Goal: Task Accomplishment & Management: Use online tool/utility

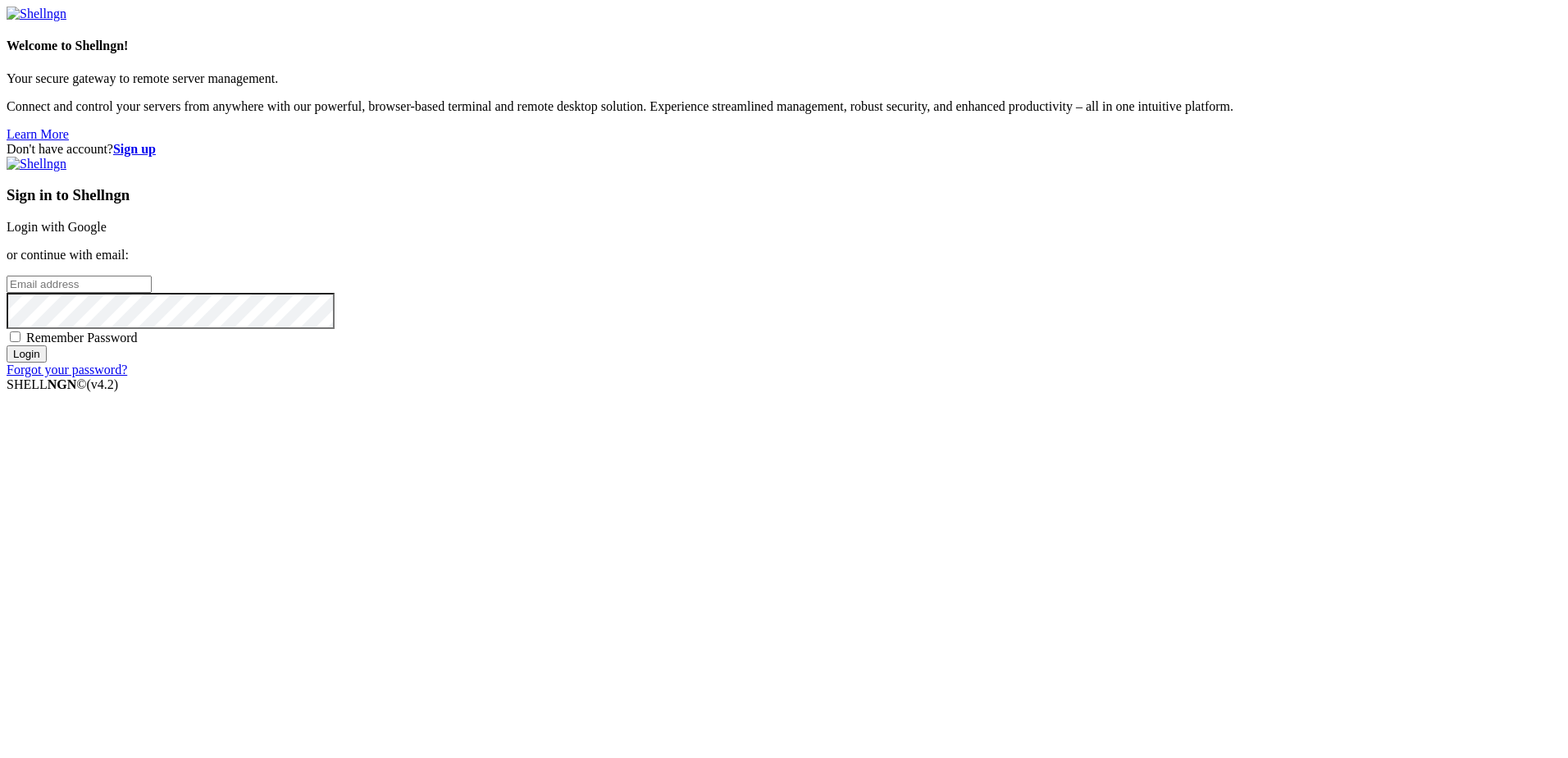
click at [106, 234] on link "Login with Google" at bounding box center [57, 227] width 100 height 14
click at [151, 293] on input "email" at bounding box center [80, 284] width 145 height 18
click at [47, 378] on input "Login" at bounding box center [27, 369] width 40 height 18
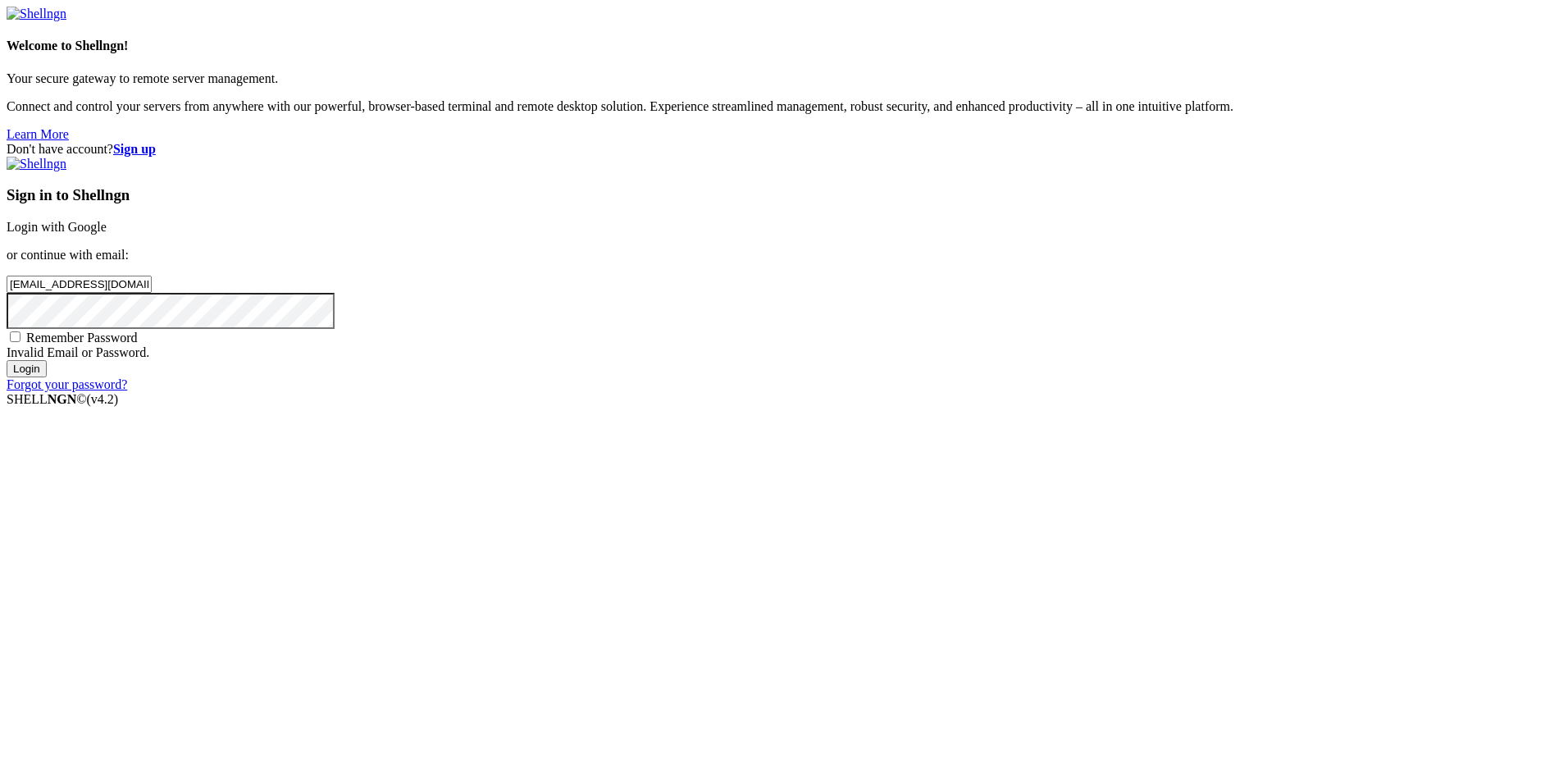
drag, startPoint x: 902, startPoint y: 353, endPoint x: 740, endPoint y: 346, distance: 162.2
click at [740, 346] on div "Don't have account? Sign up Sign in to Shellngn Login with Google or continue w…" at bounding box center [784, 266] width 1555 height 250
type input "[EMAIL_ADDRESS][DOMAIN_NAME]"
click at [47, 378] on input "Login" at bounding box center [27, 369] width 40 height 18
click at [106, 234] on link "Login with Google" at bounding box center [57, 227] width 100 height 14
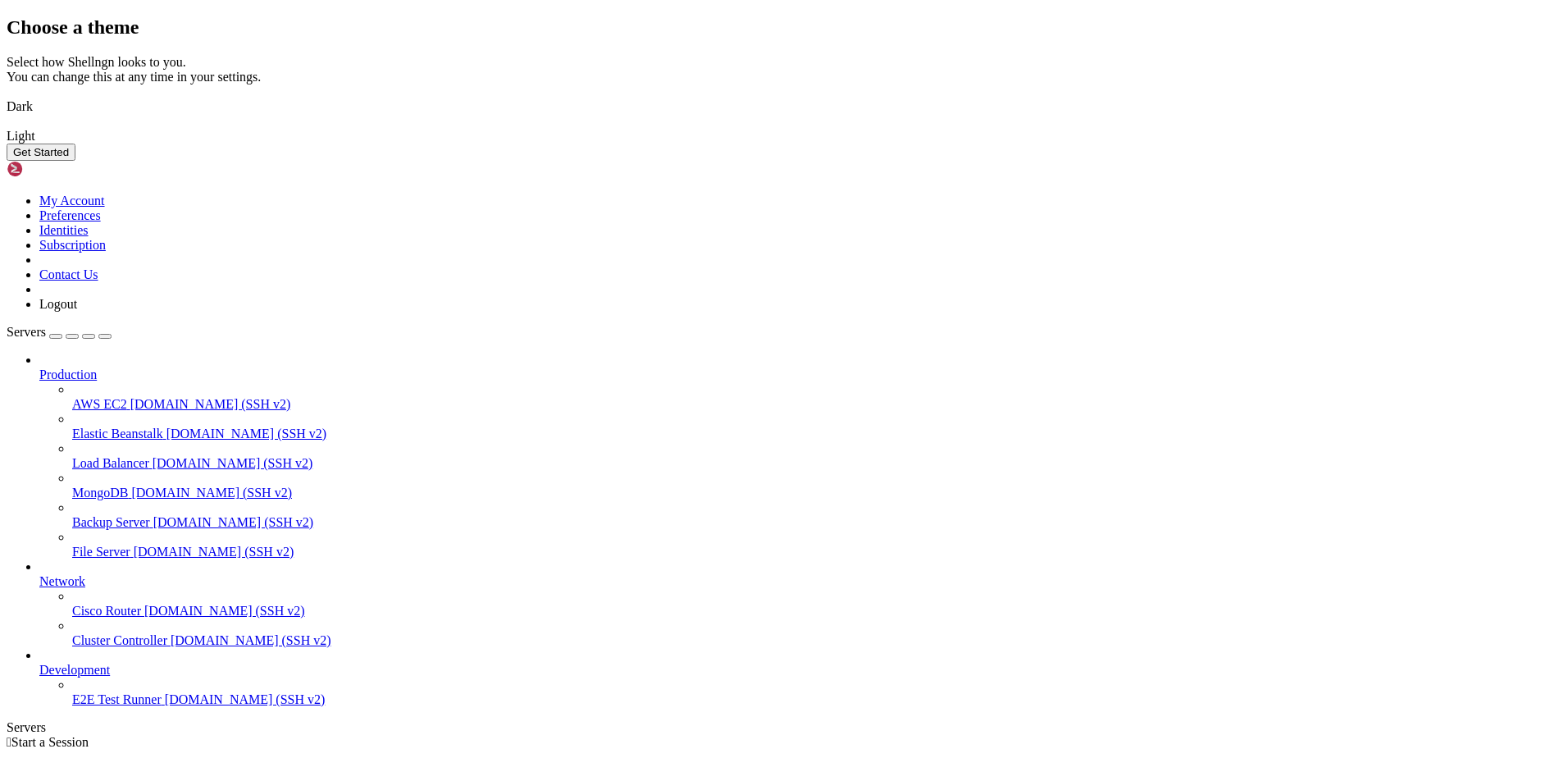
click at [7, 96] on img at bounding box center [7, 96] width 0 height 0
click at [76, 161] on button "Get Started" at bounding box center [41, 152] width 69 height 18
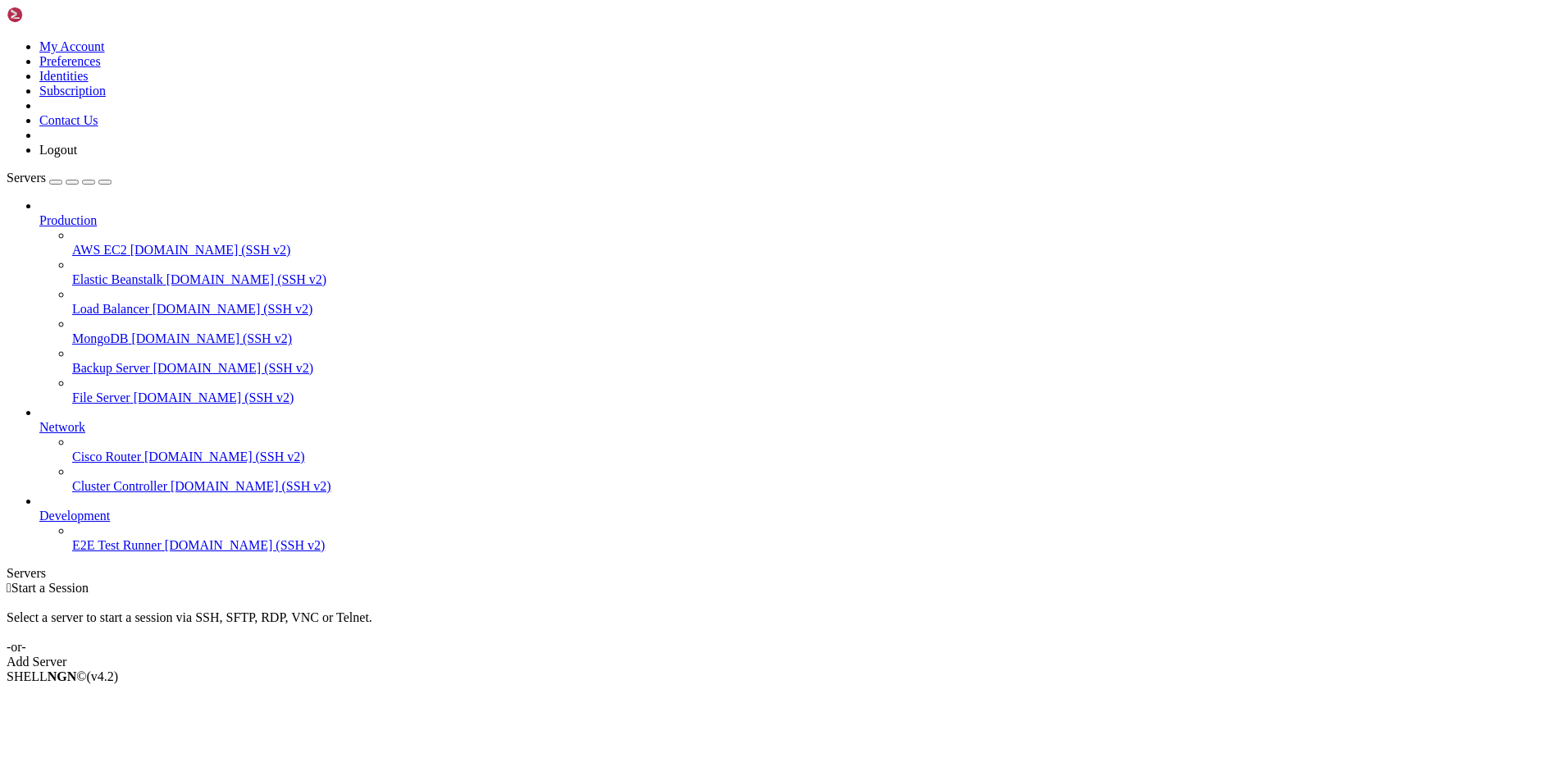
click at [850, 655] on link "Add Server" at bounding box center [784, 662] width 1555 height 15
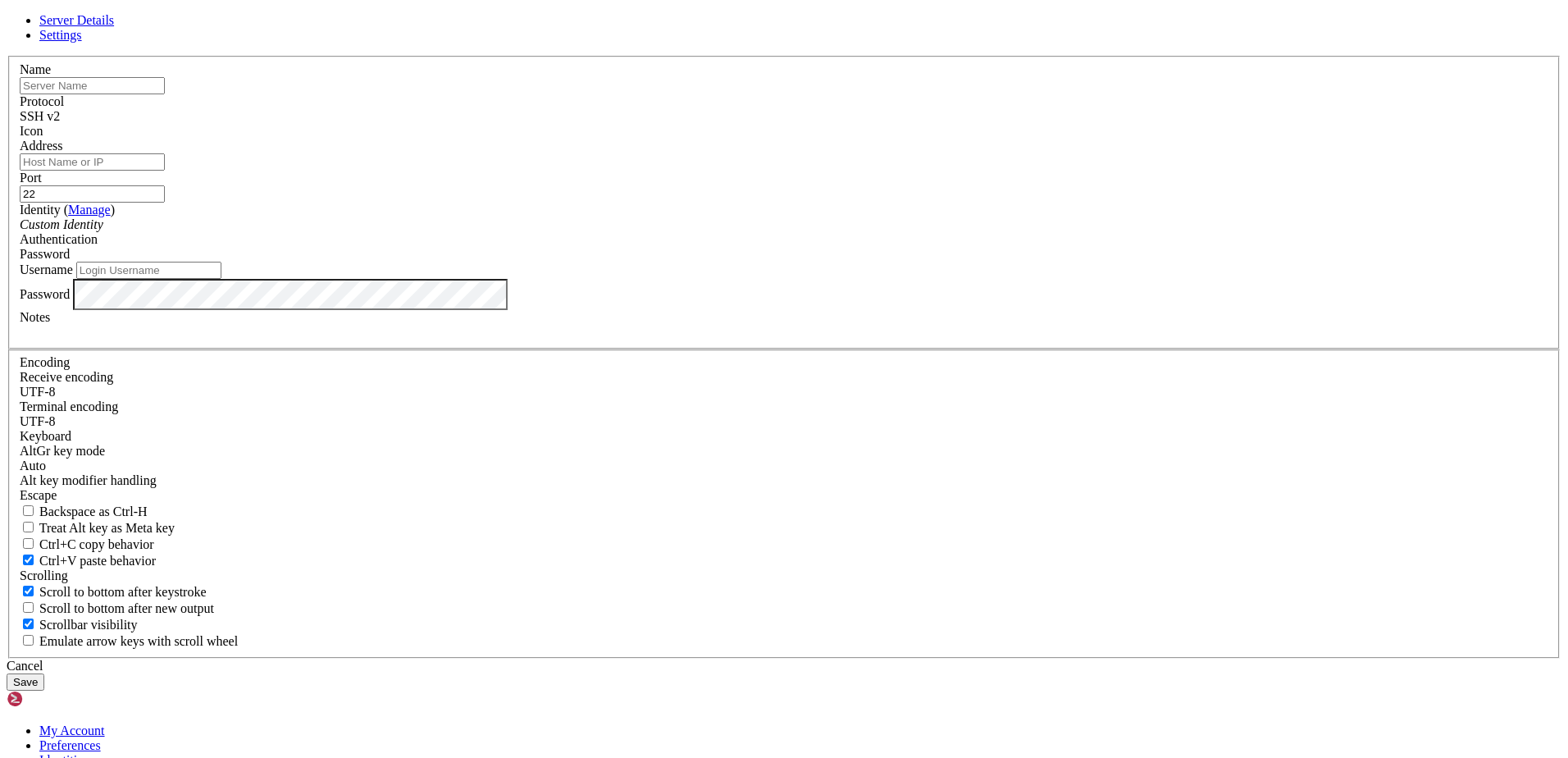
click at [82, 42] on span "Settings" at bounding box center [60, 34] width 42 height 14
click at [114, 28] on span "Server Details" at bounding box center [77, 20] width 75 height 14
click at [165, 94] on input "text" at bounding box center [92, 86] width 145 height 18
click at [668, 339] on div at bounding box center [784, 331] width 1529 height 15
paste div
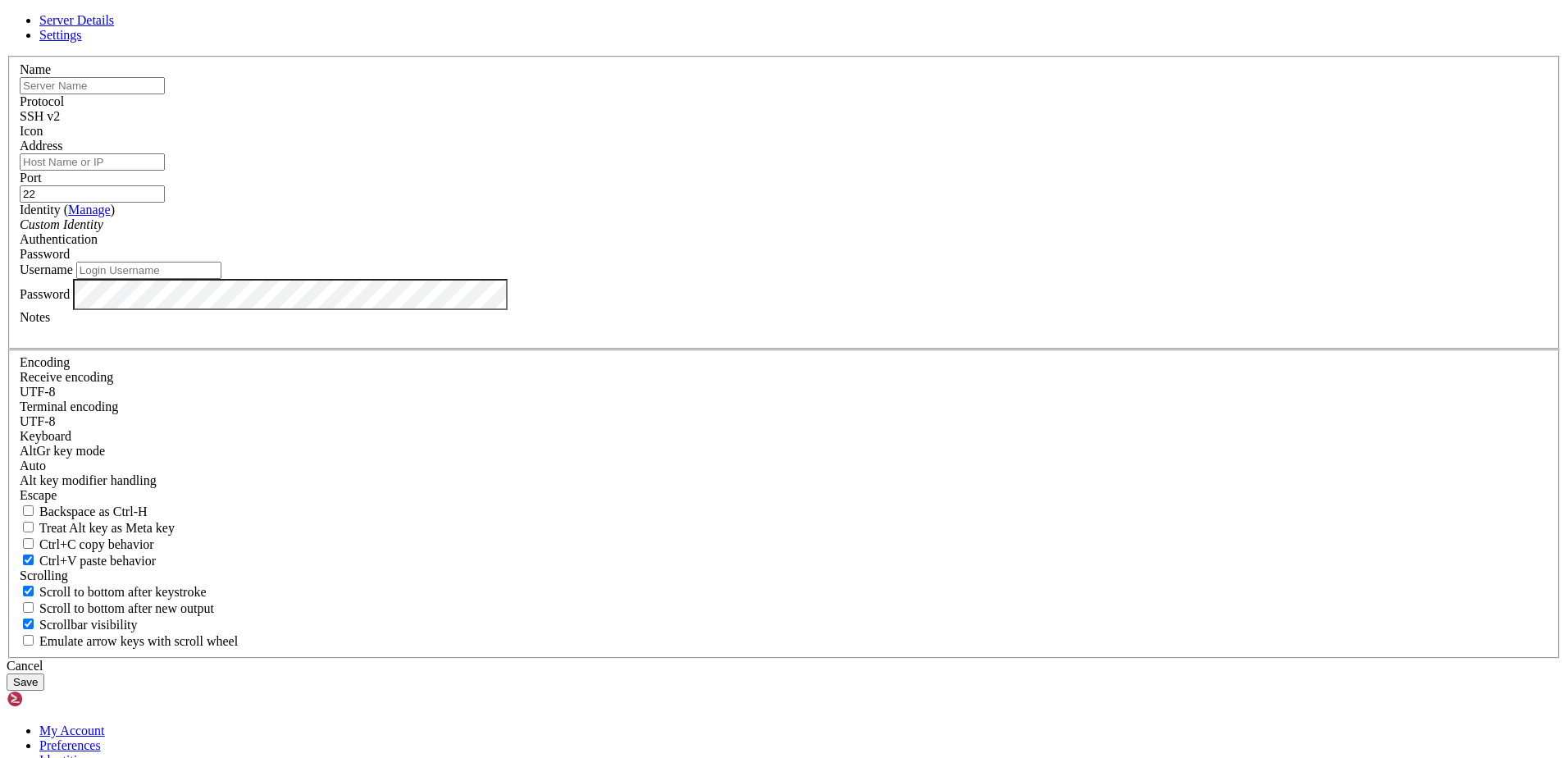
click at [165, 94] on input "text" at bounding box center [92, 86] width 145 height 18
paste input "[TECHNICAL_ID]"
type input "[TECHNICAL_ID]"
click at [165, 171] on input "Address" at bounding box center [92, 162] width 145 height 18
paste input "[TECHNICAL_ID]"
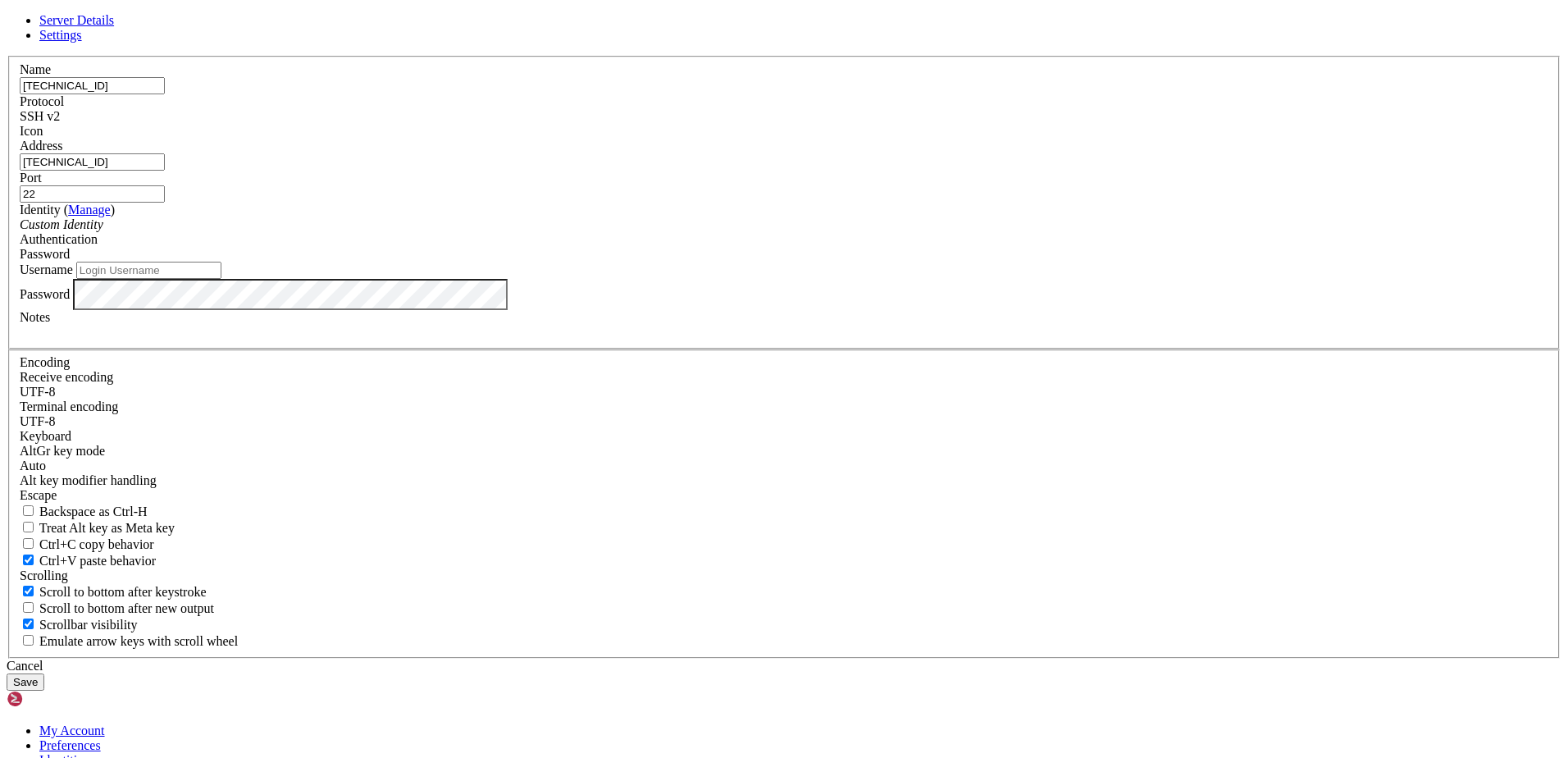
type input "[TECHNICAL_ID]"
click at [221, 279] on input "Username" at bounding box center [149, 270] width 145 height 18
paste input "root"
type input "root"
drag, startPoint x: 887, startPoint y: 290, endPoint x: 816, endPoint y: 284, distance: 71.3
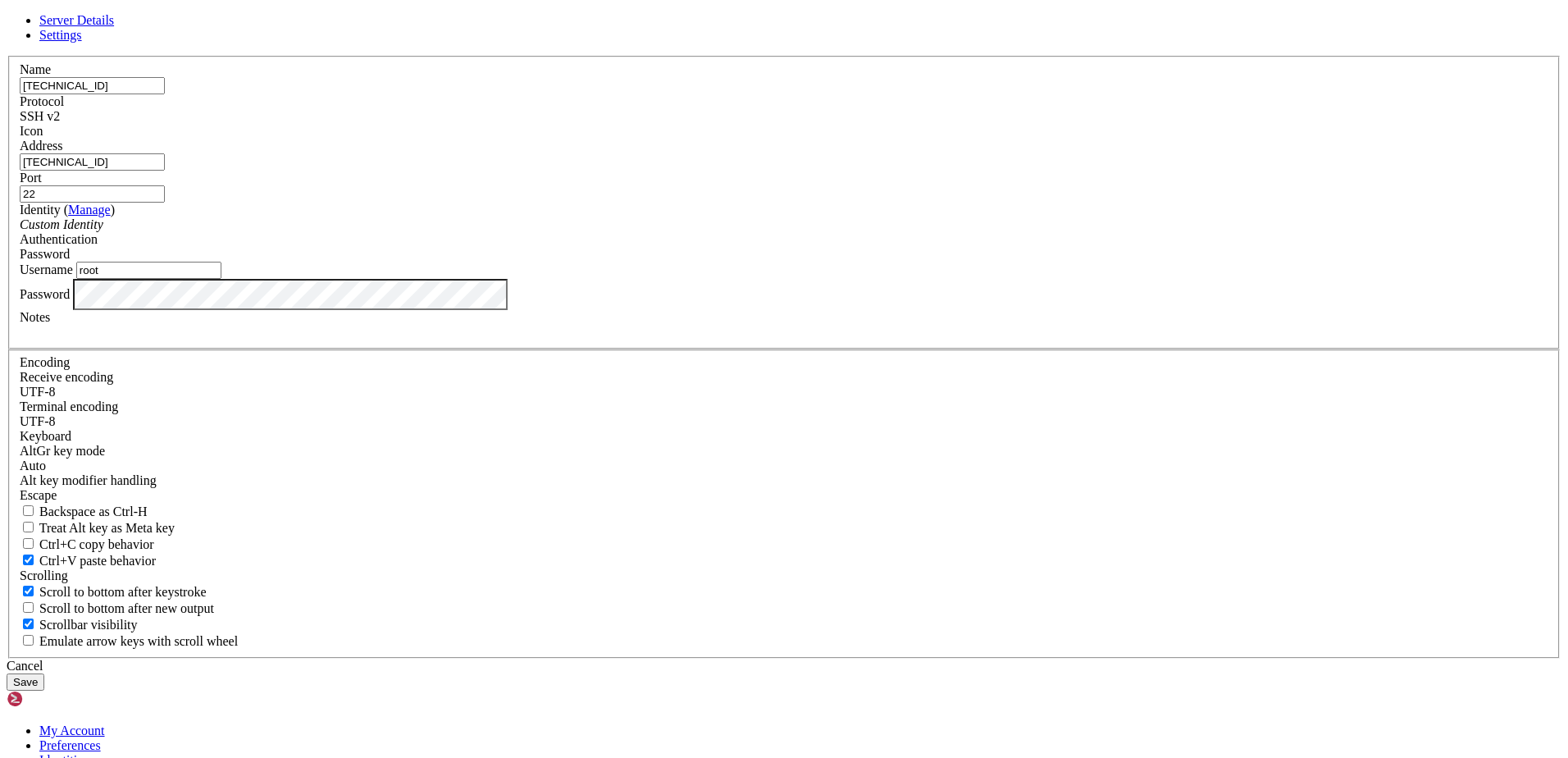
click at [816, 284] on fieldset "Name [TECHNICAL_ID] Protocol SSH v2 Icon Address [TECHNICAL_ID] ( )" at bounding box center [784, 203] width 1551 height 294
type input "8080"
click at [935, 262] on div "Password" at bounding box center [784, 254] width 1529 height 15
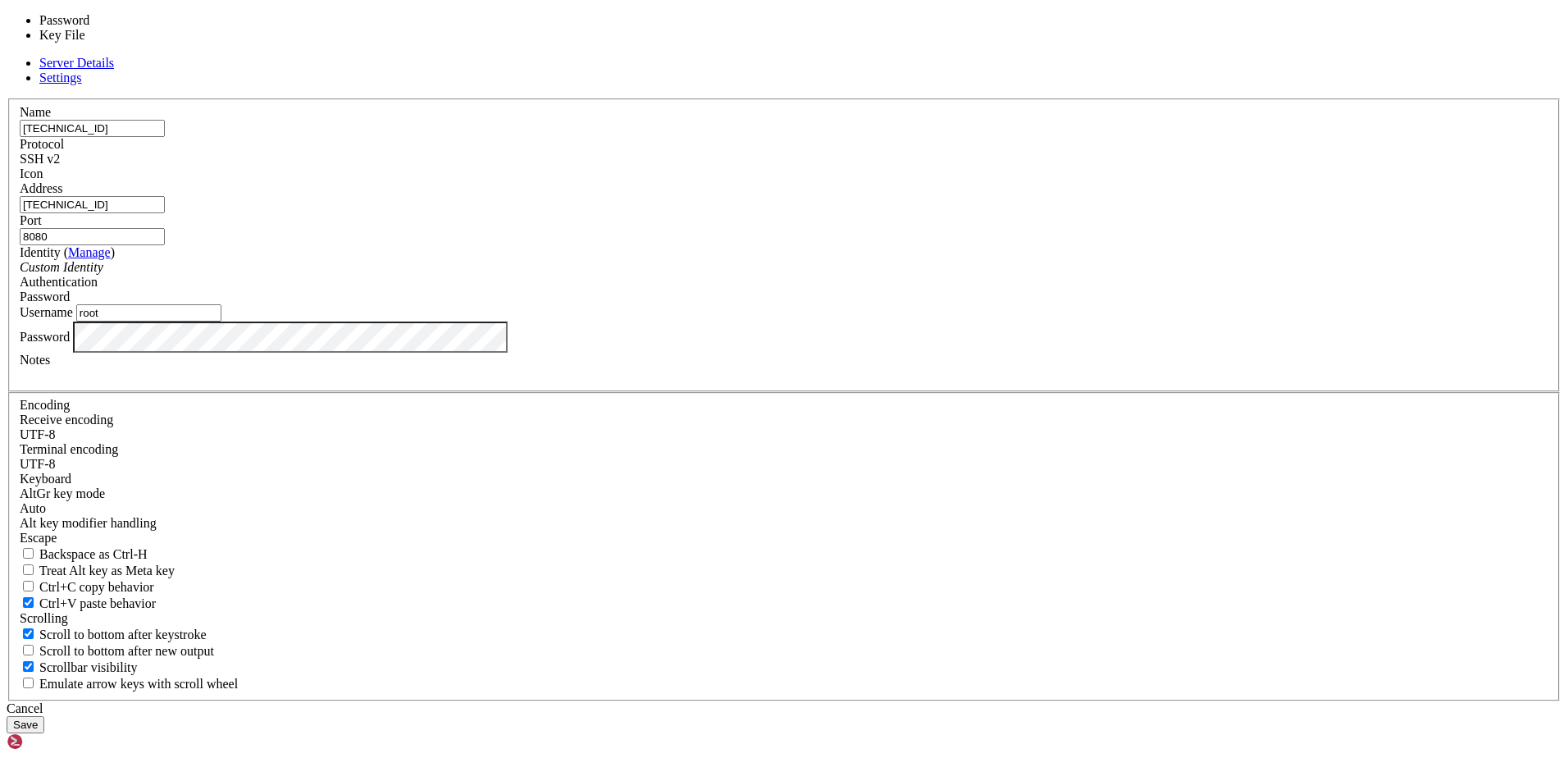
click at [937, 305] on div "Password" at bounding box center [784, 296] width 1529 height 15
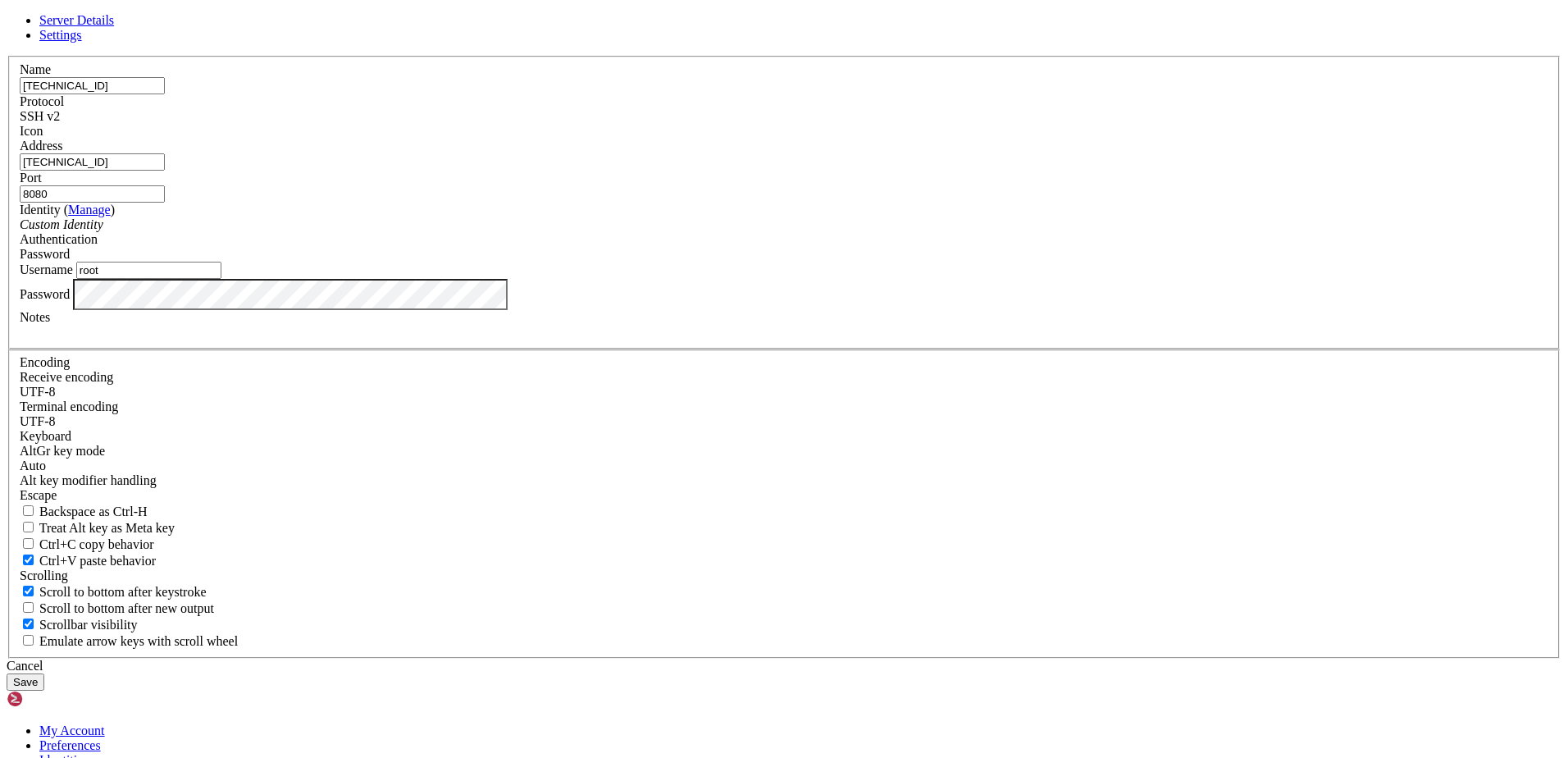
click at [44, 673] on button "Save" at bounding box center [26, 682] width 37 height 18
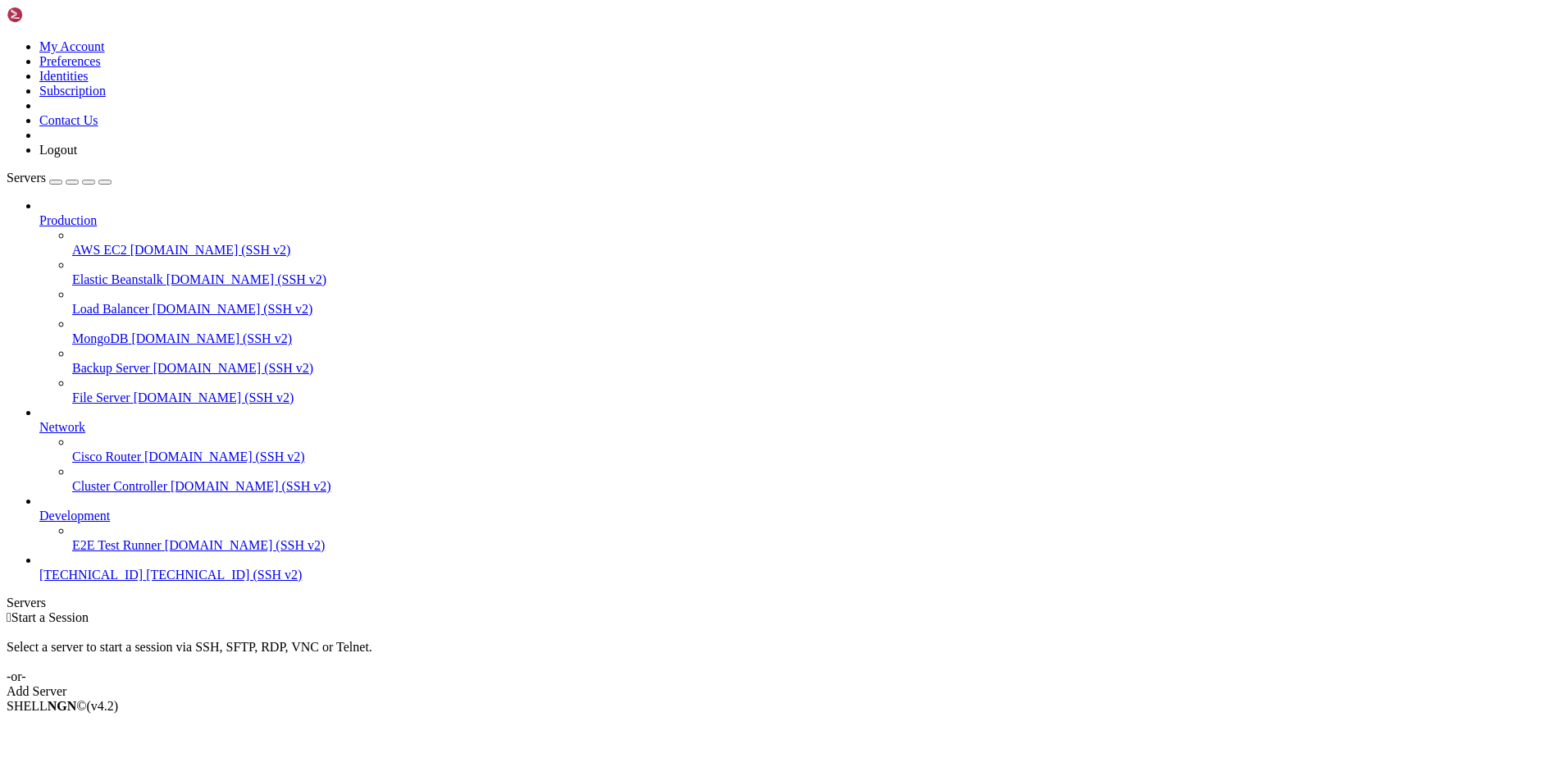
click at [88, 581] on span "[TECHNICAL_ID]" at bounding box center [90, 574] width 103 height 14
click at [145, 581] on span "[TECHNICAL_ID] (SSH v2)" at bounding box center [223, 574] width 156 height 14
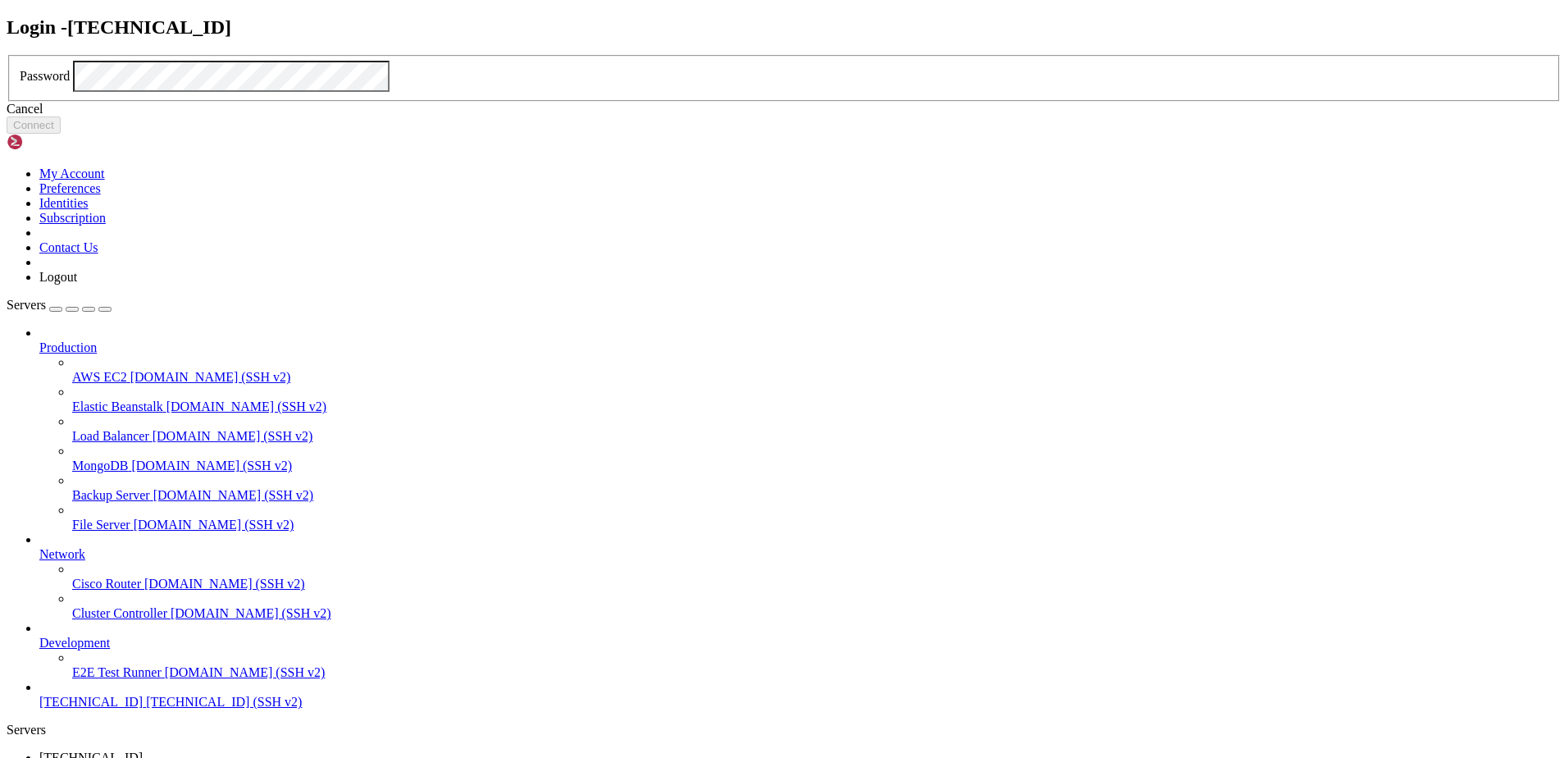
click at [7, 55] on icon at bounding box center [7, 55] width 0 height 0
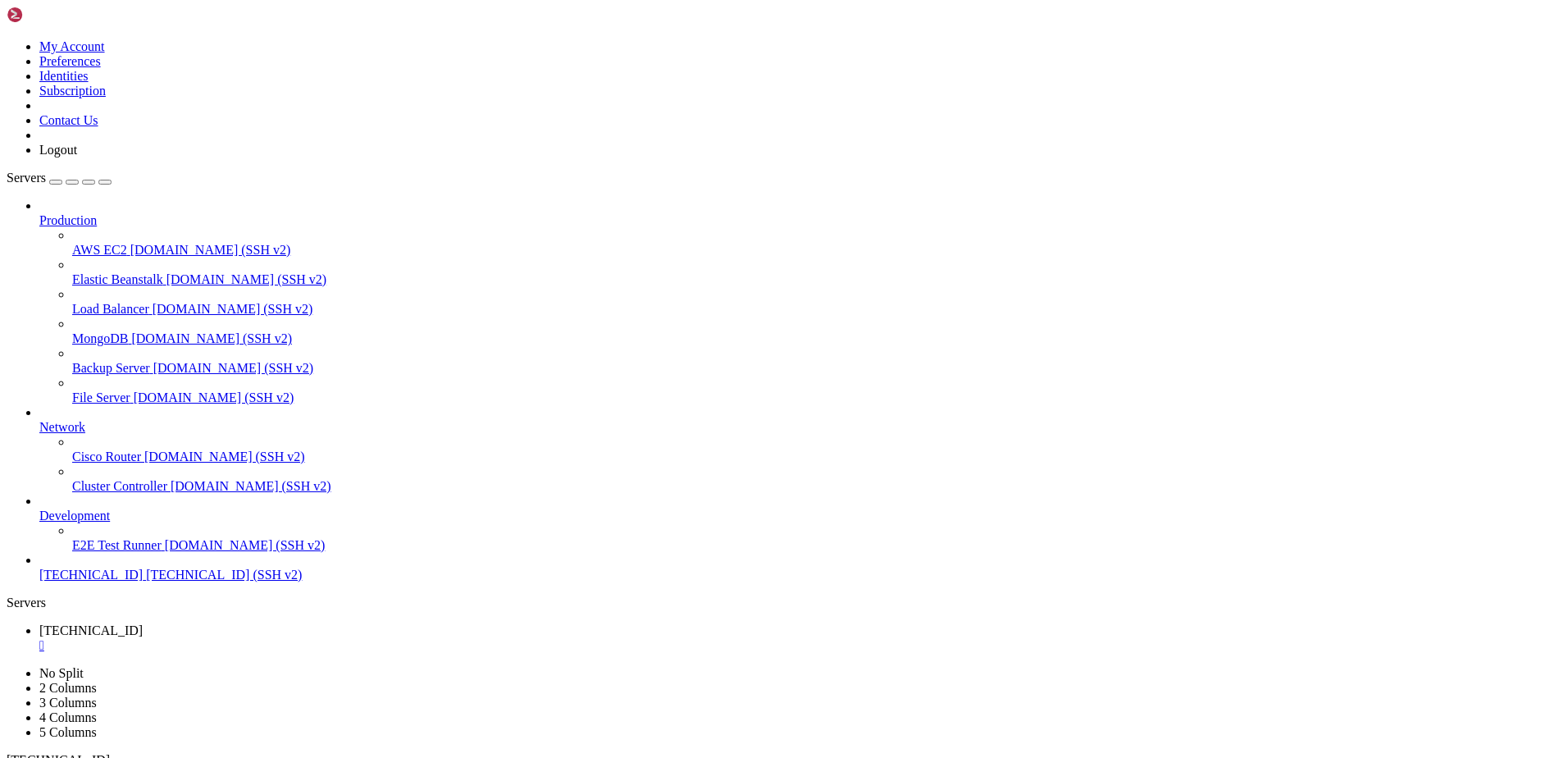
click at [7, 39] on icon at bounding box center [7, 39] width 0 height 0
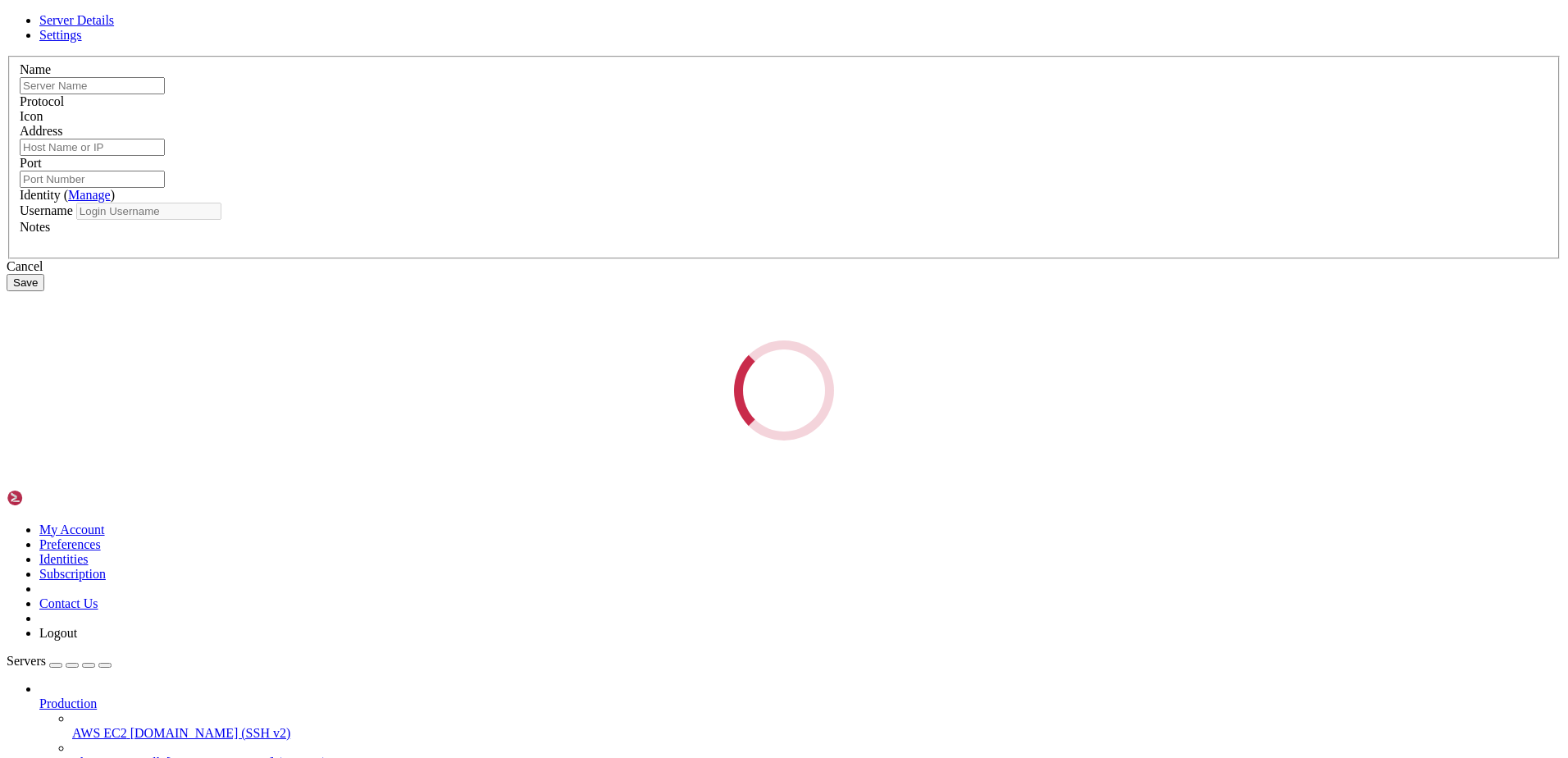
type input "[TECHNICAL_ID]"
type input "8080"
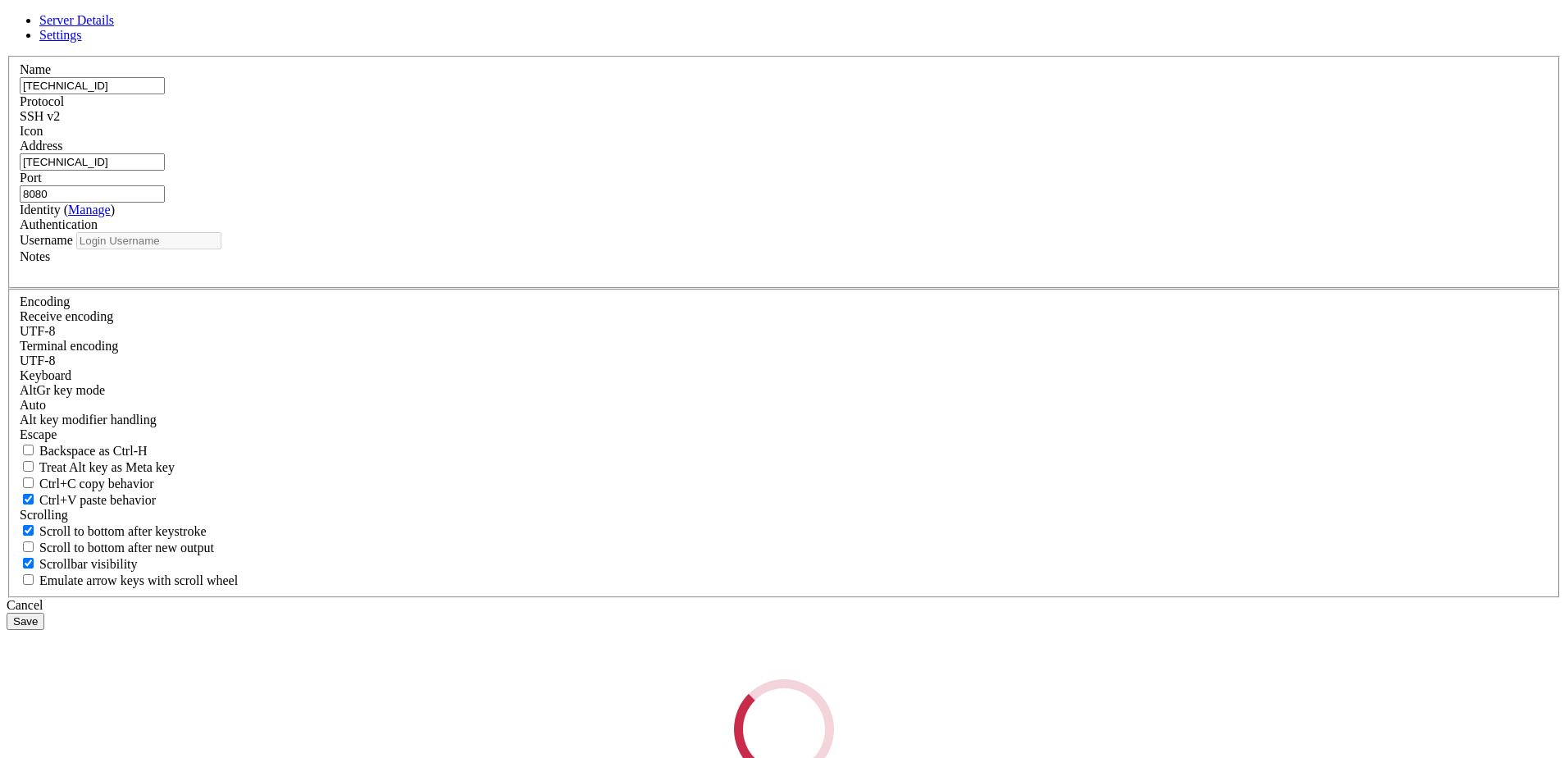
type input "root"
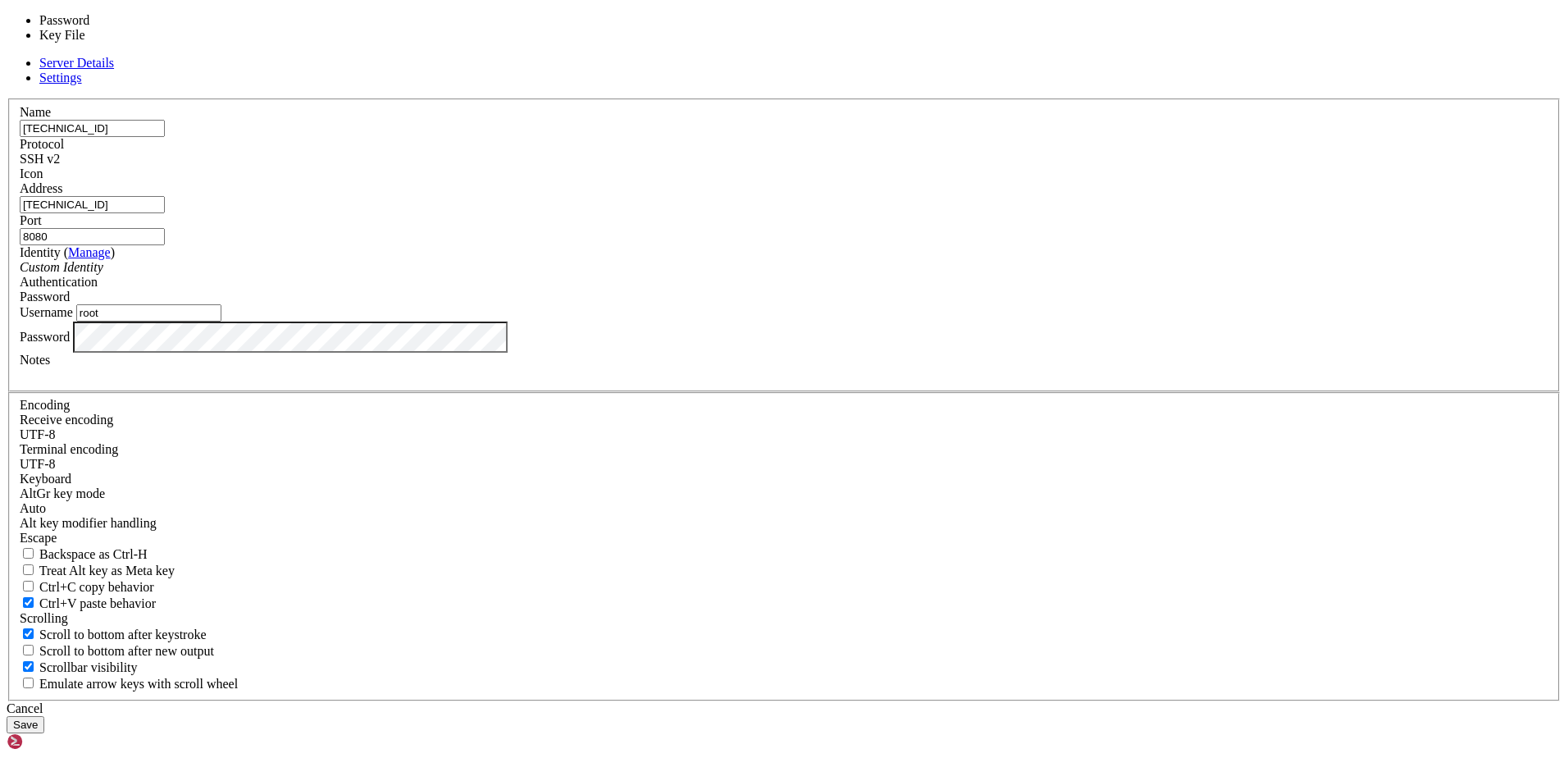
click at [70, 304] on span "Password" at bounding box center [44, 296] width 50 height 14
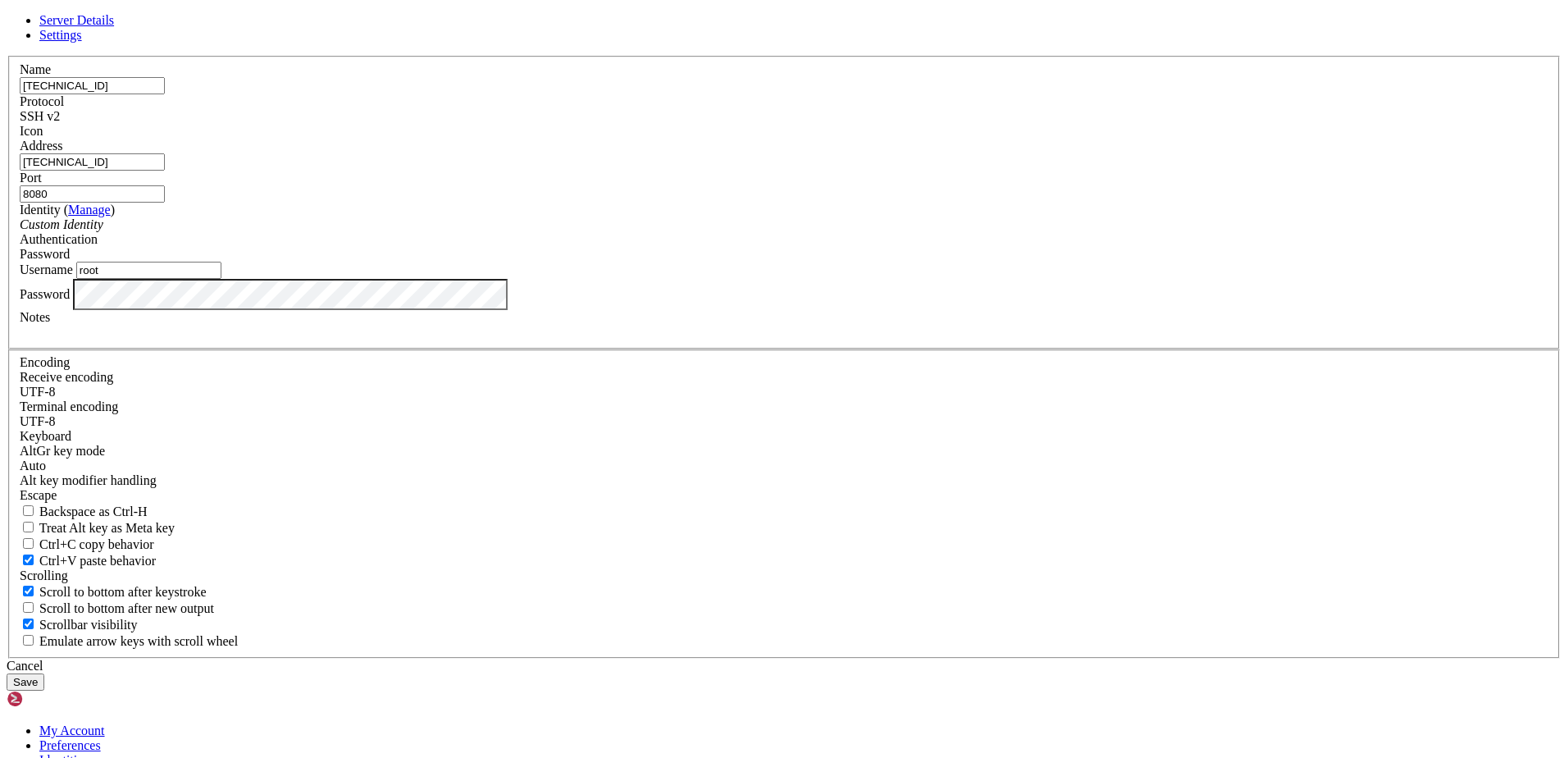
click at [70, 261] on span "Password" at bounding box center [44, 254] width 50 height 14
click at [44, 673] on button "Save" at bounding box center [26, 682] width 37 height 18
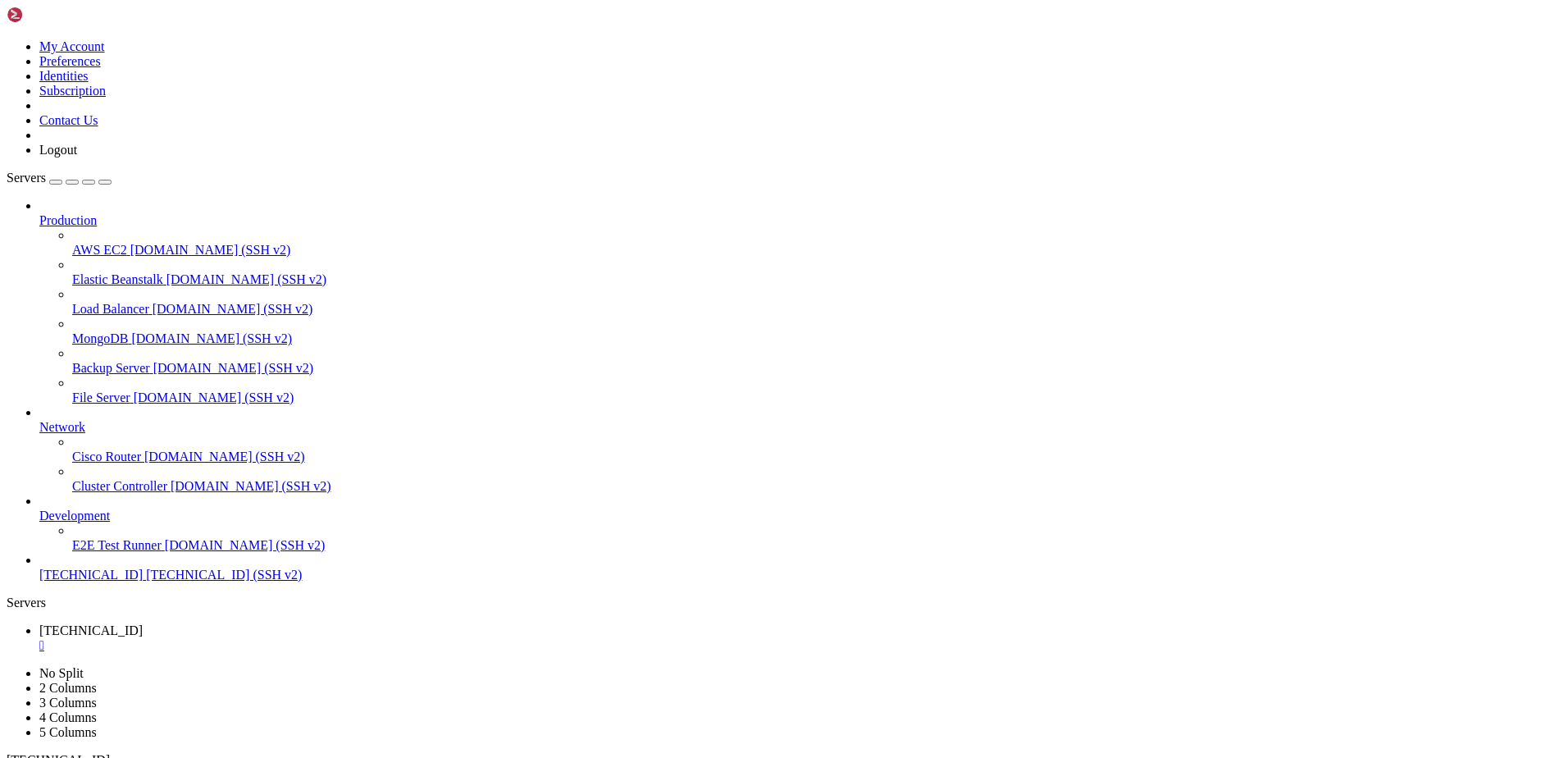
click at [106, 581] on span "[TECHNICAL_ID]" at bounding box center [90, 574] width 103 height 14
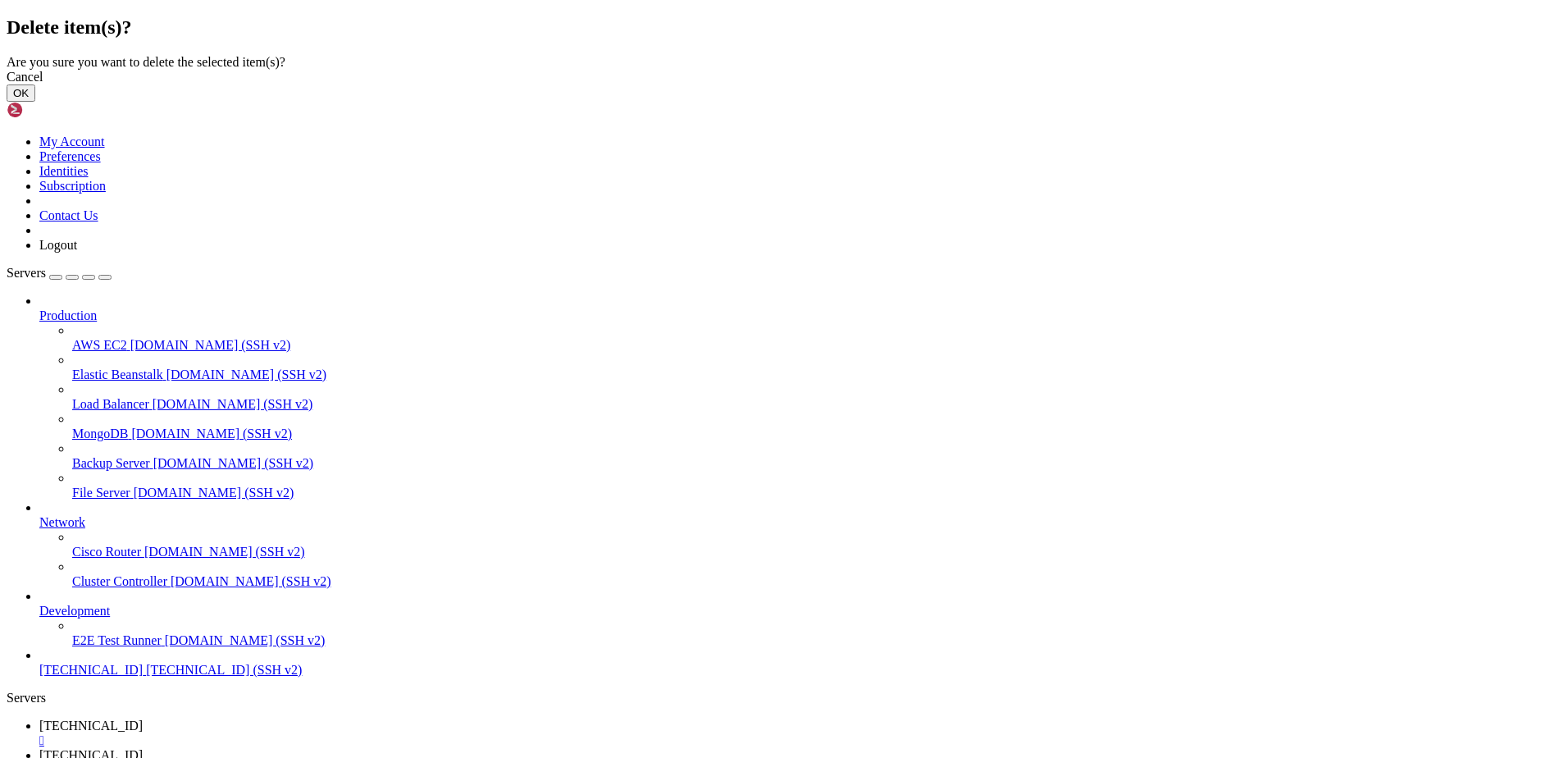
click at [35, 101] on button "OK" at bounding box center [21, 93] width 29 height 18
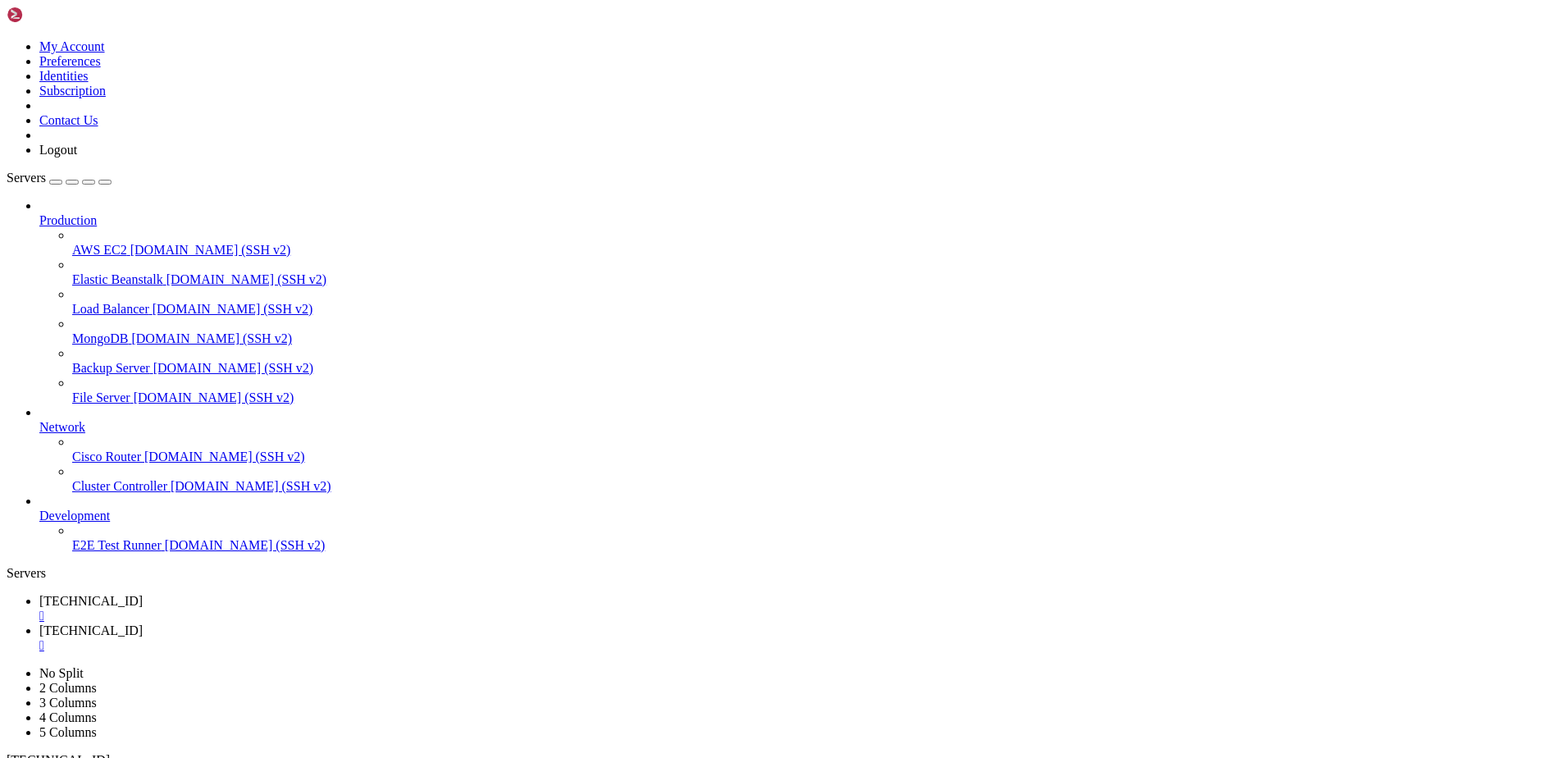
click at [447, 638] on div "" at bounding box center [800, 645] width 1522 height 15
click at [318, 609] on div "" at bounding box center [800, 615] width 1522 height 15
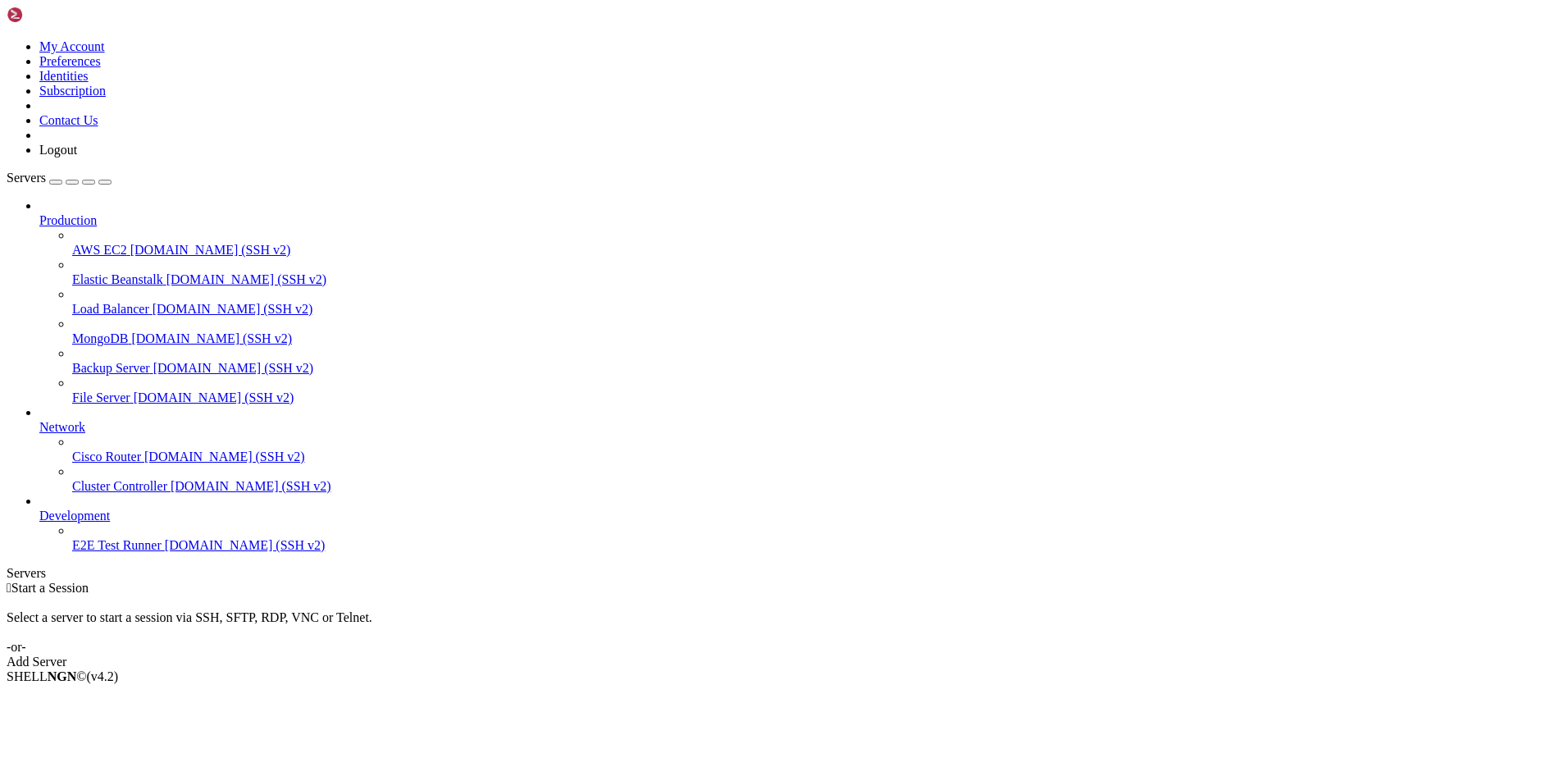
click at [883, 655] on div "Add Server" at bounding box center [784, 662] width 1555 height 15
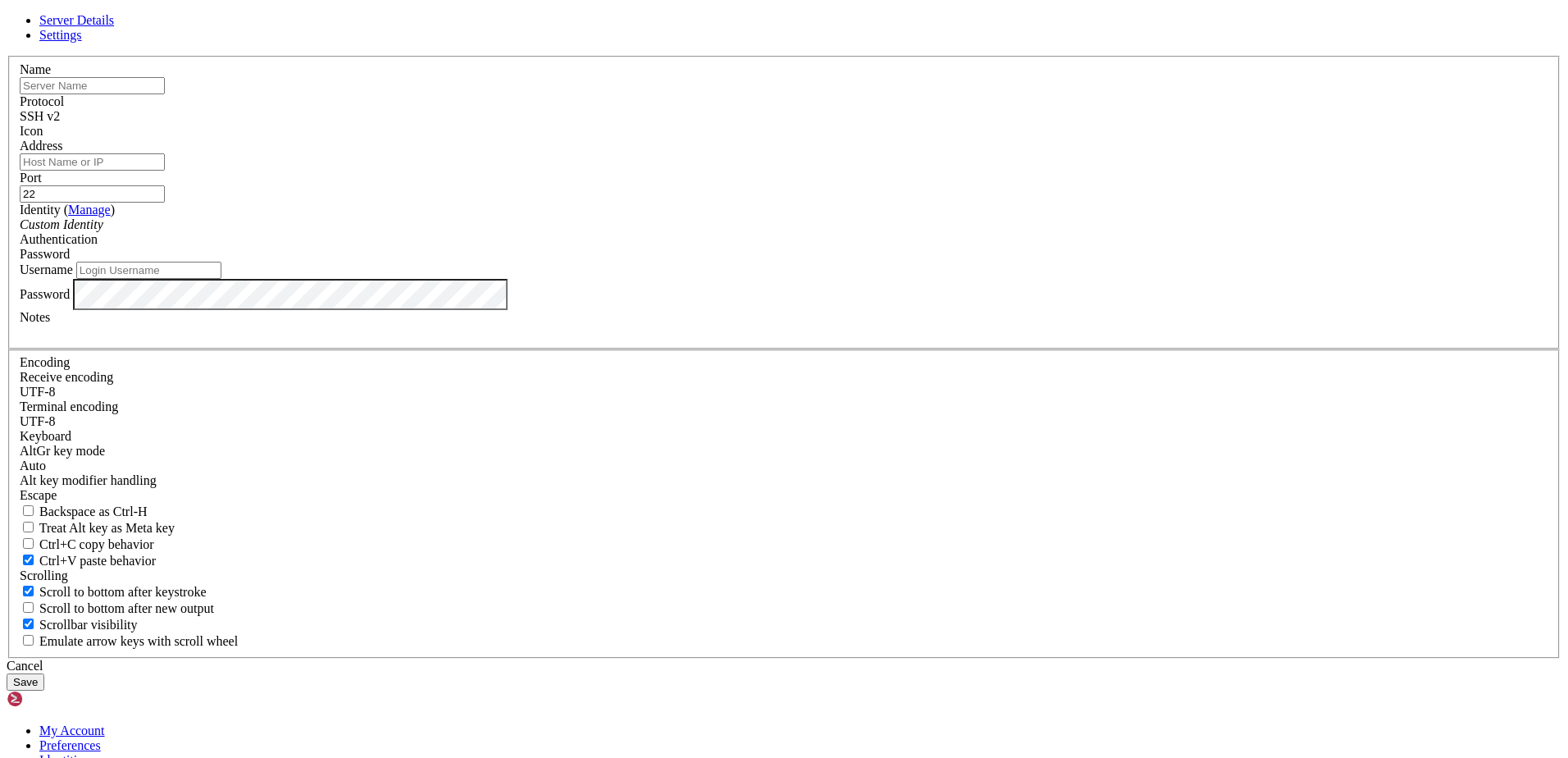
click at [165, 171] on input "Address" at bounding box center [92, 162] width 145 height 18
paste input "ssh -p 21629 root@[TECHNICAL_ID] -L 8080:localhost:8080"
click at [165, 171] on input "ssh -p 21629 root@[TECHNICAL_ID] -L 8080:localhost:8080" at bounding box center [92, 162] width 145 height 18
type input "ssh -p 21629 root@[TECHNICAL_ID] -L 8080:localhost:8080"
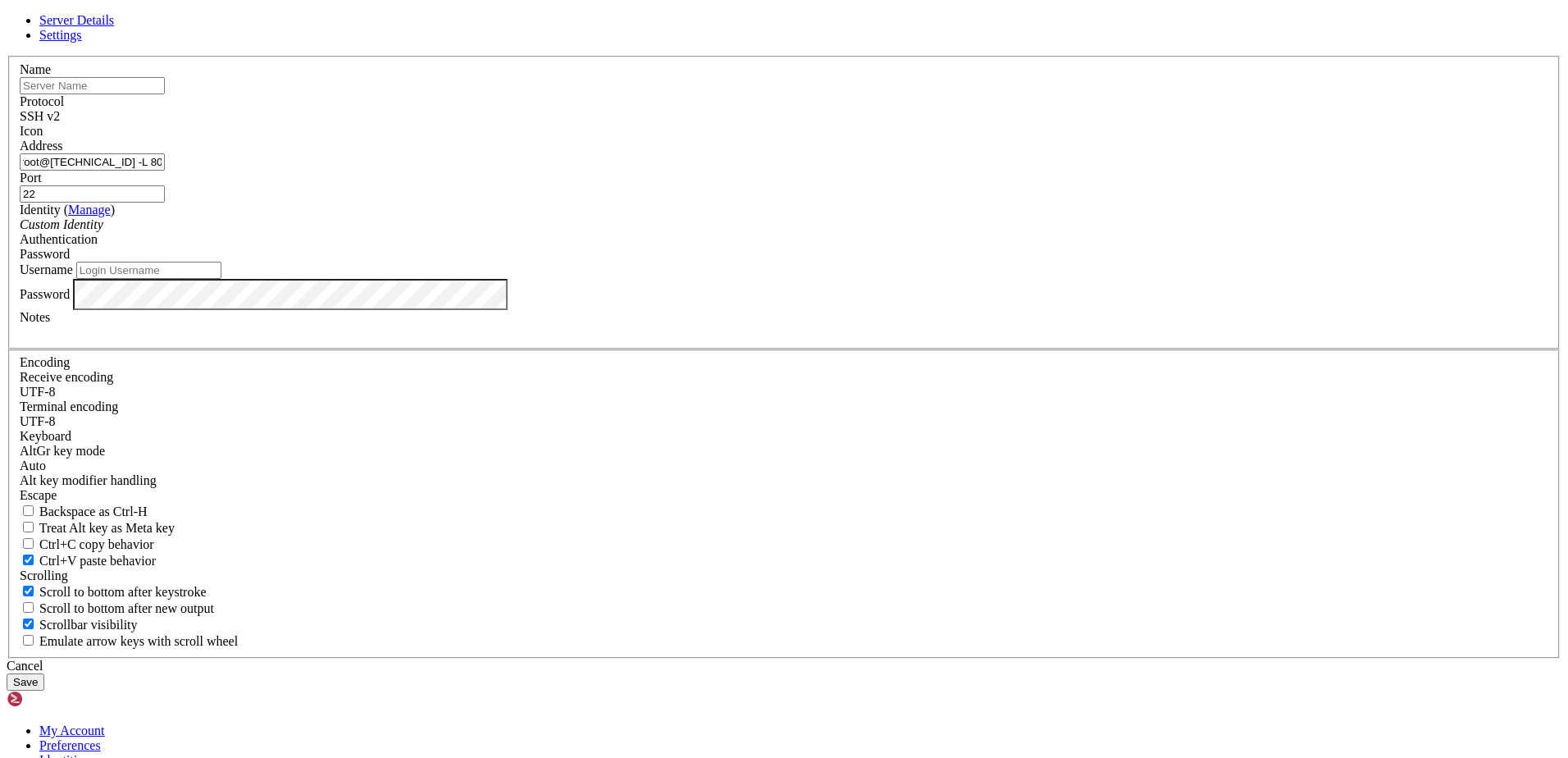
scroll to position [0, 0]
click at [44, 673] on button "Save" at bounding box center [26, 682] width 37 height 18
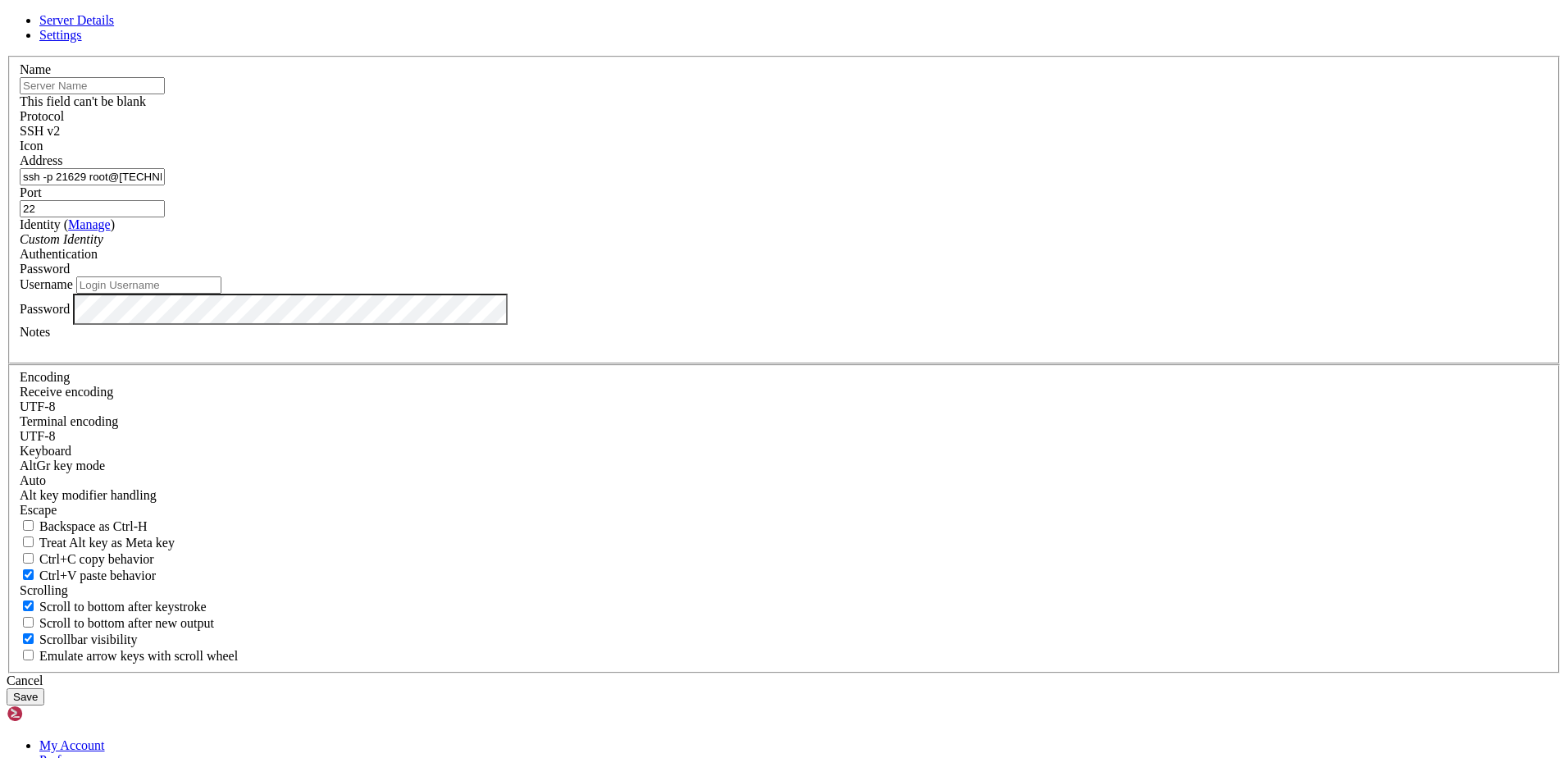
drag, startPoint x: 633, startPoint y: 216, endPoint x: 652, endPoint y: 226, distance: 21.5
click at [165, 94] on input "text" at bounding box center [92, 86] width 145 height 18
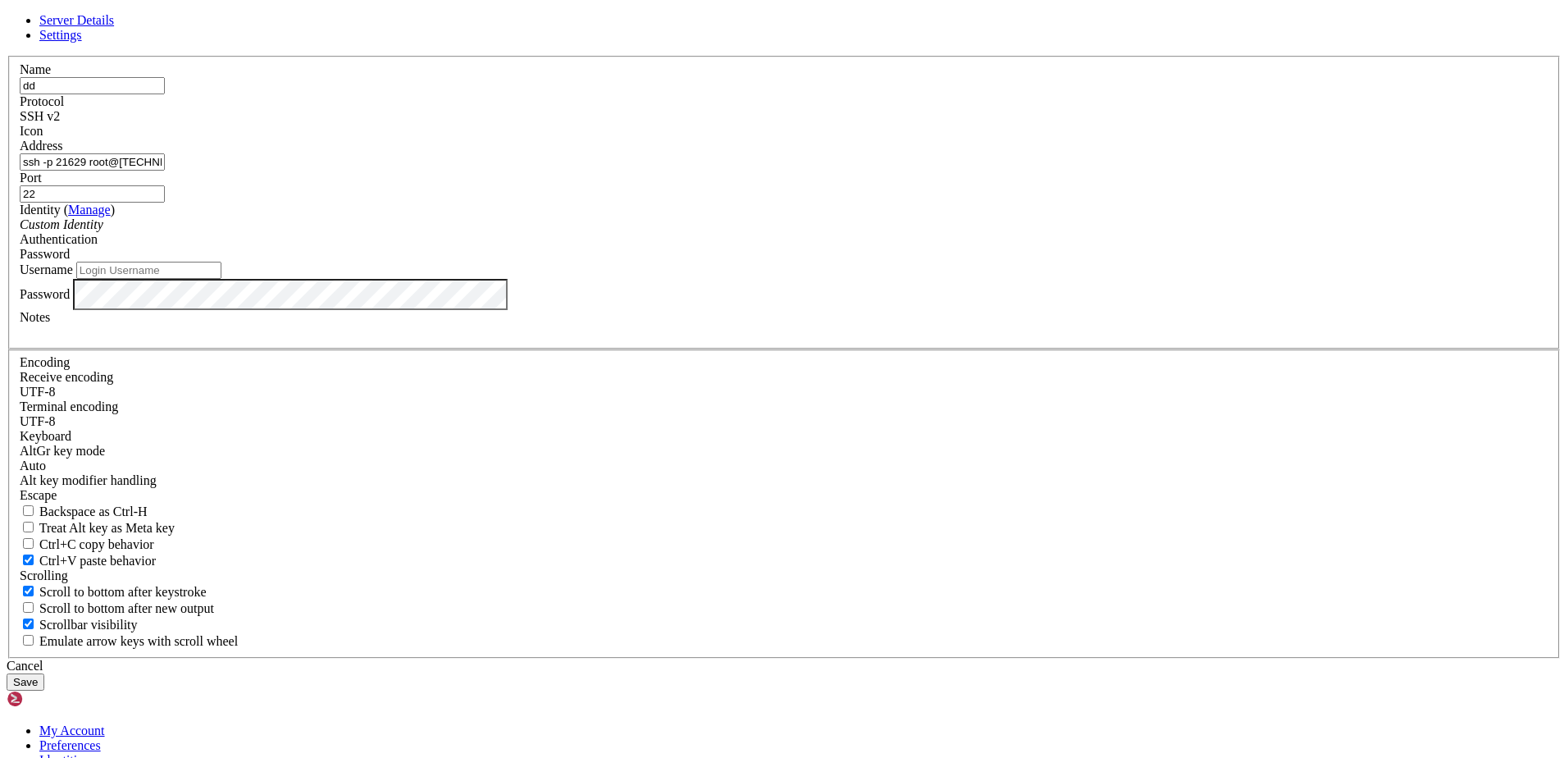
type input "dd"
click at [44, 673] on button "Save" at bounding box center [26, 682] width 37 height 18
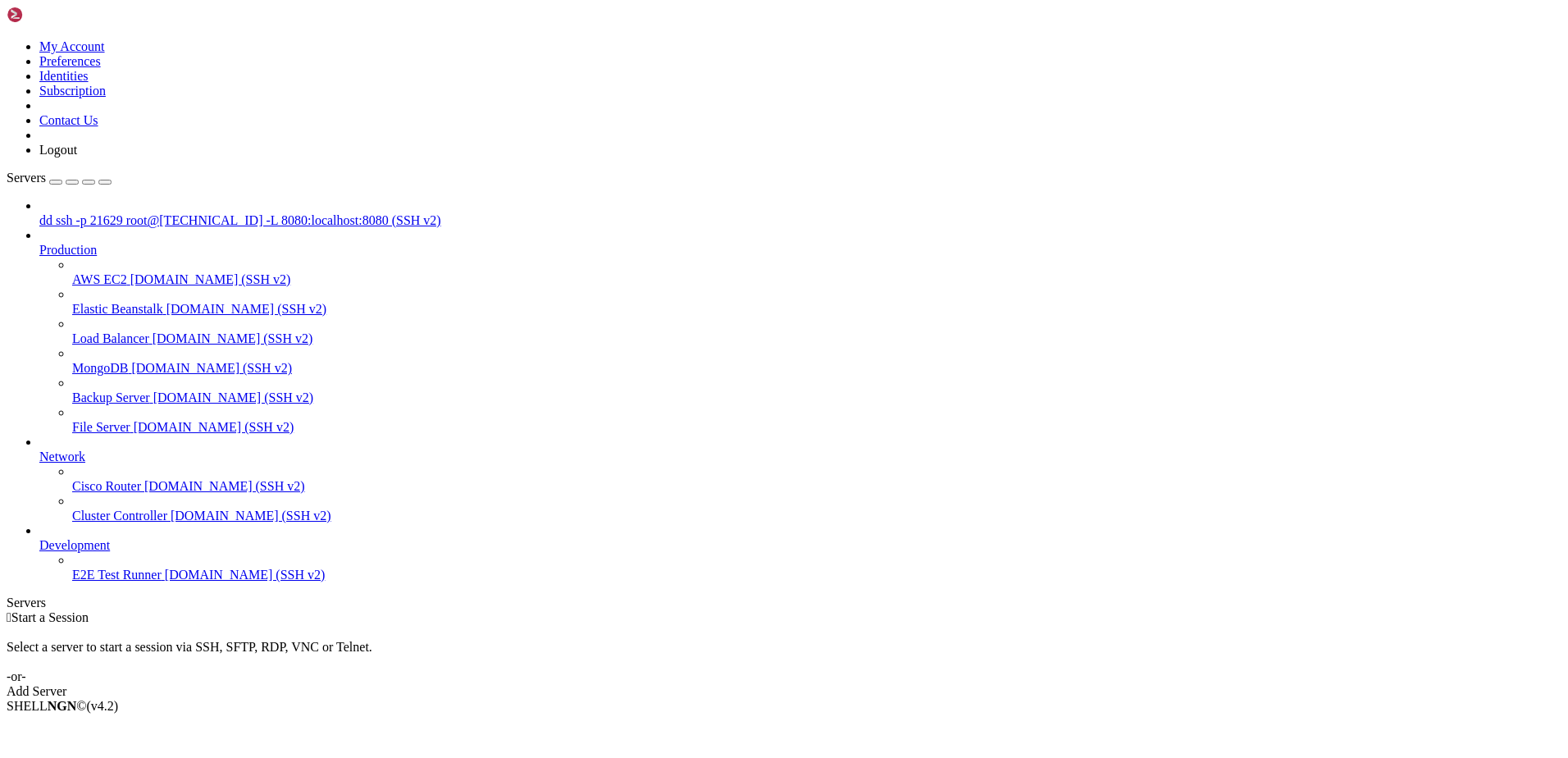
click at [52, 213] on span "dd" at bounding box center [45, 220] width 13 height 14
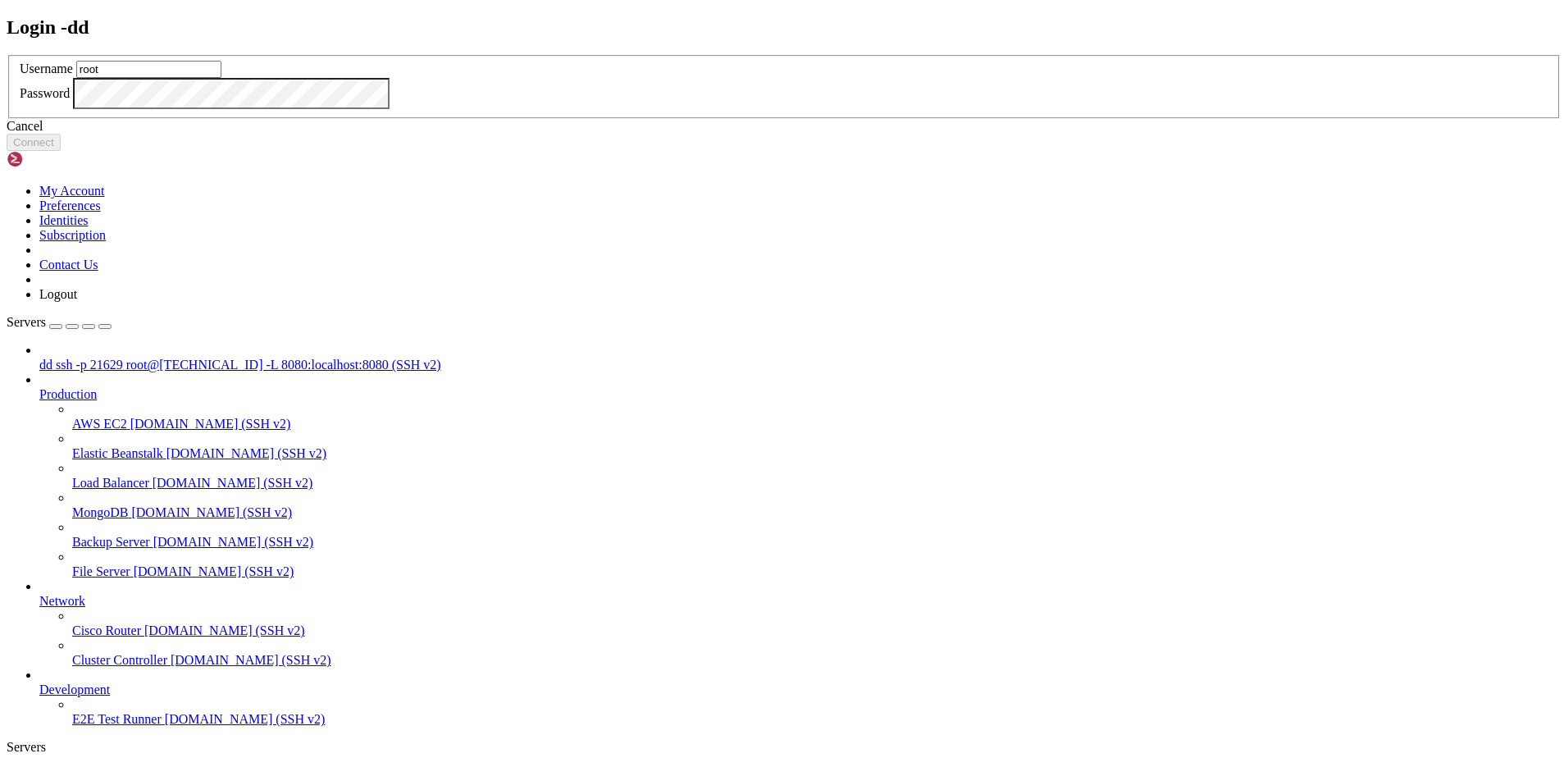
type input "root"
click button "Connect" at bounding box center [33, 143] width 54 height 18
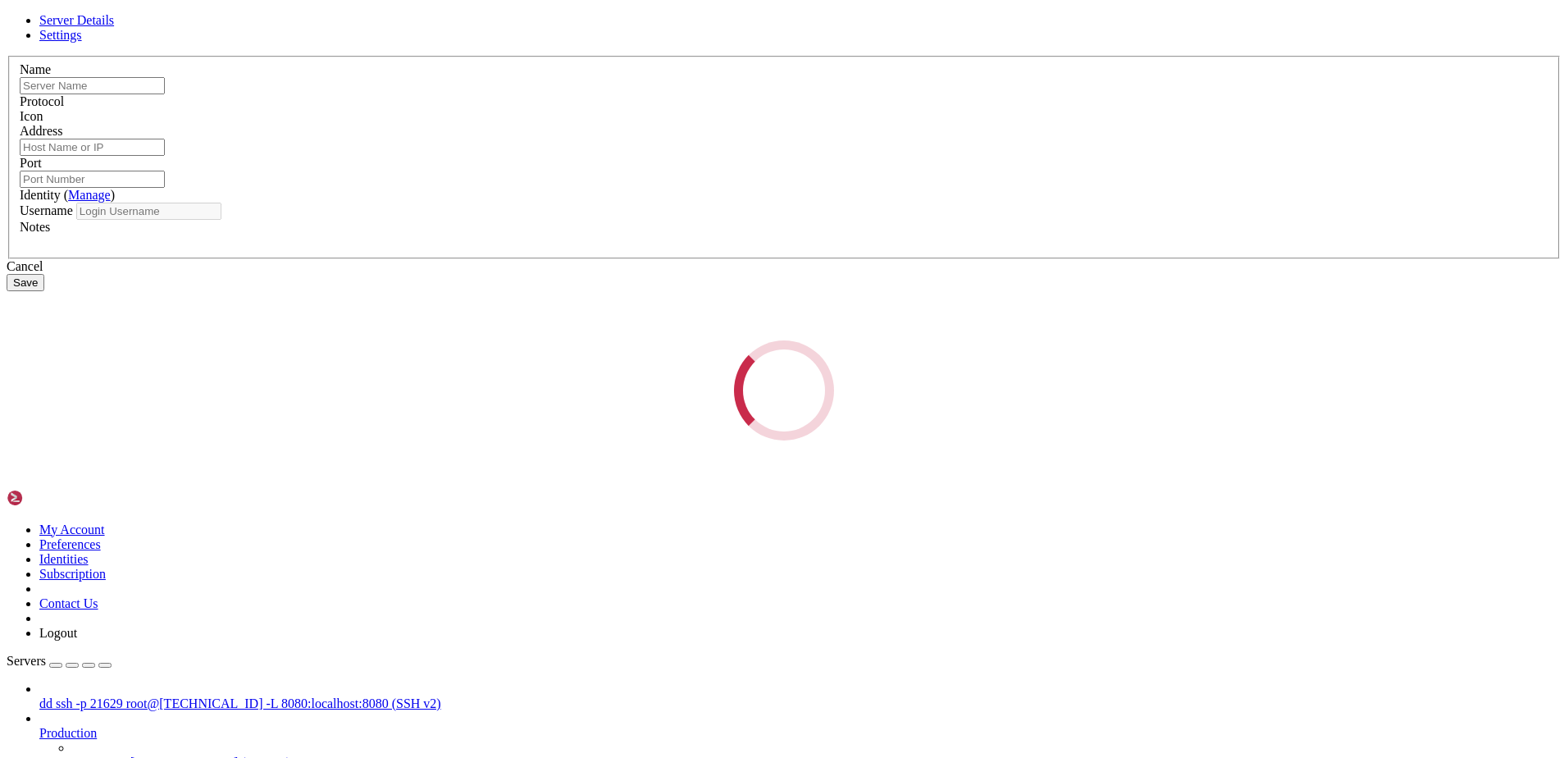
type input "dd"
type input "ssh -p 21629 root@[TECHNICAL_ID] -L 8080:localhost:8080"
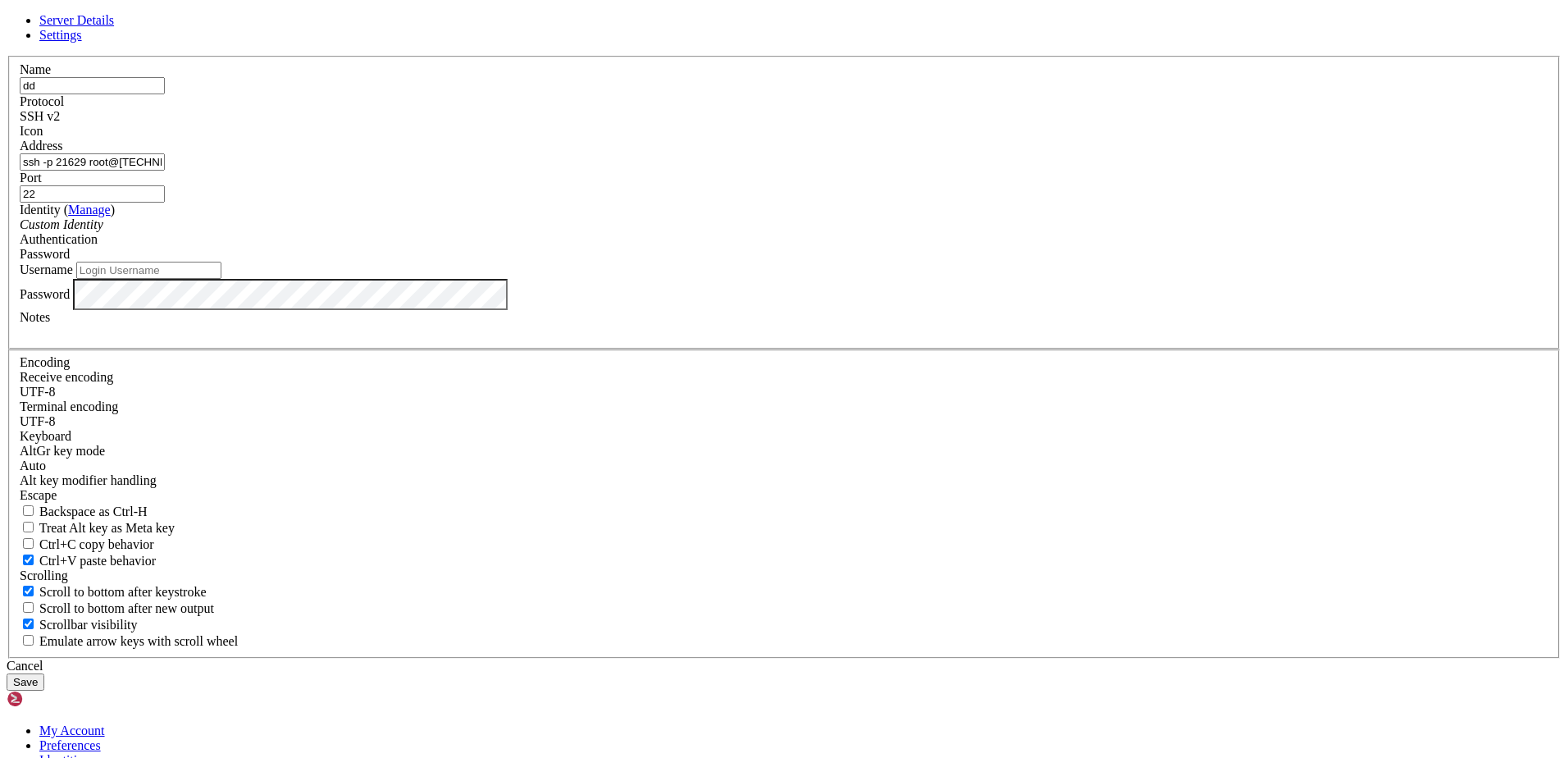
drag, startPoint x: 873, startPoint y: 291, endPoint x: 796, endPoint y: 289, distance: 77.0
click at [796, 289] on fieldset "Name dd Protocol SSH v2 Icon Address ssh -p 21629 root@[TECHNICAL_ID] -L 8080:l…" at bounding box center [784, 203] width 1551 height 294
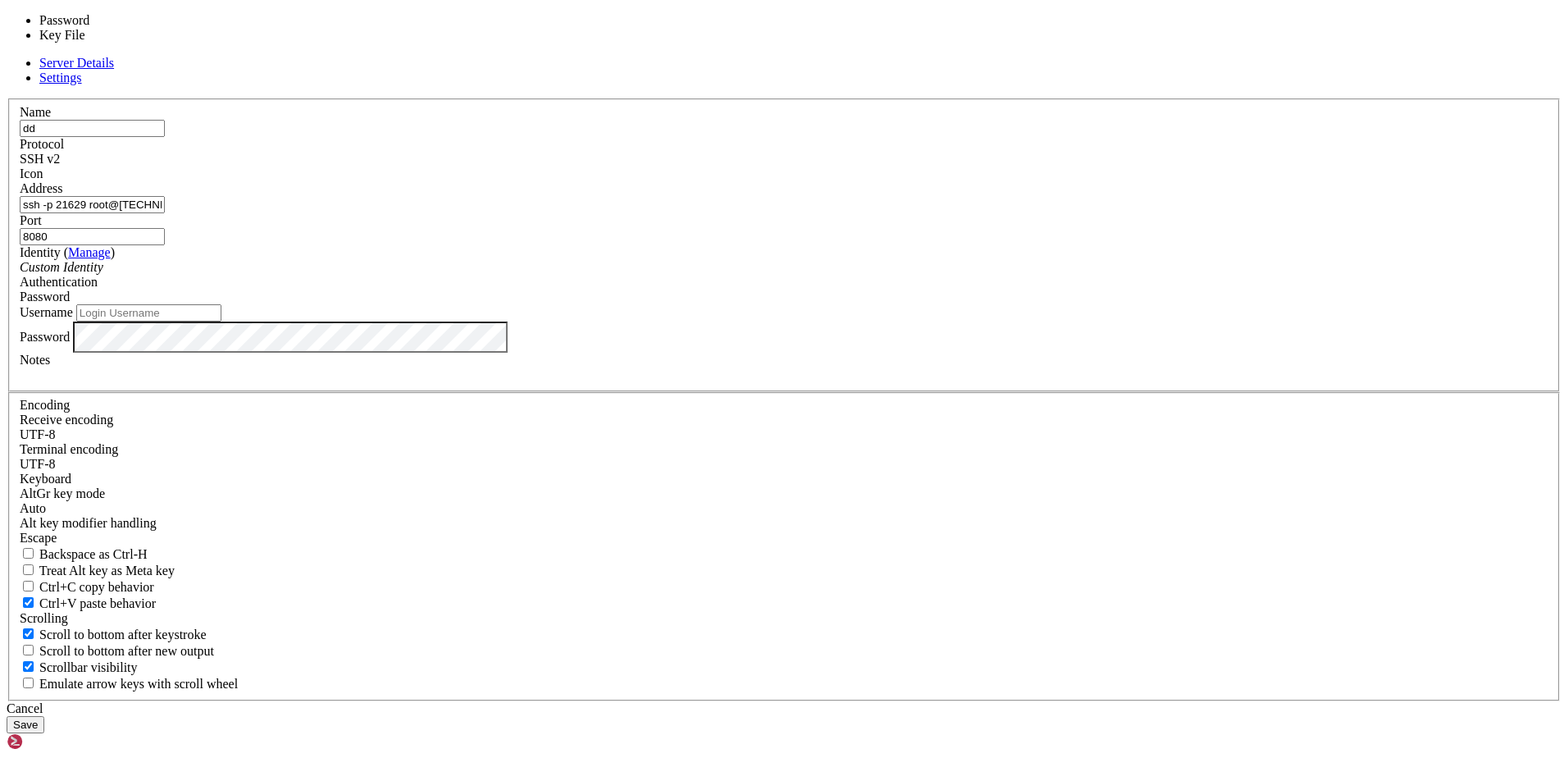
click at [70, 304] on span "Password" at bounding box center [44, 296] width 50 height 14
click at [954, 305] on div "Password" at bounding box center [784, 296] width 1529 height 15
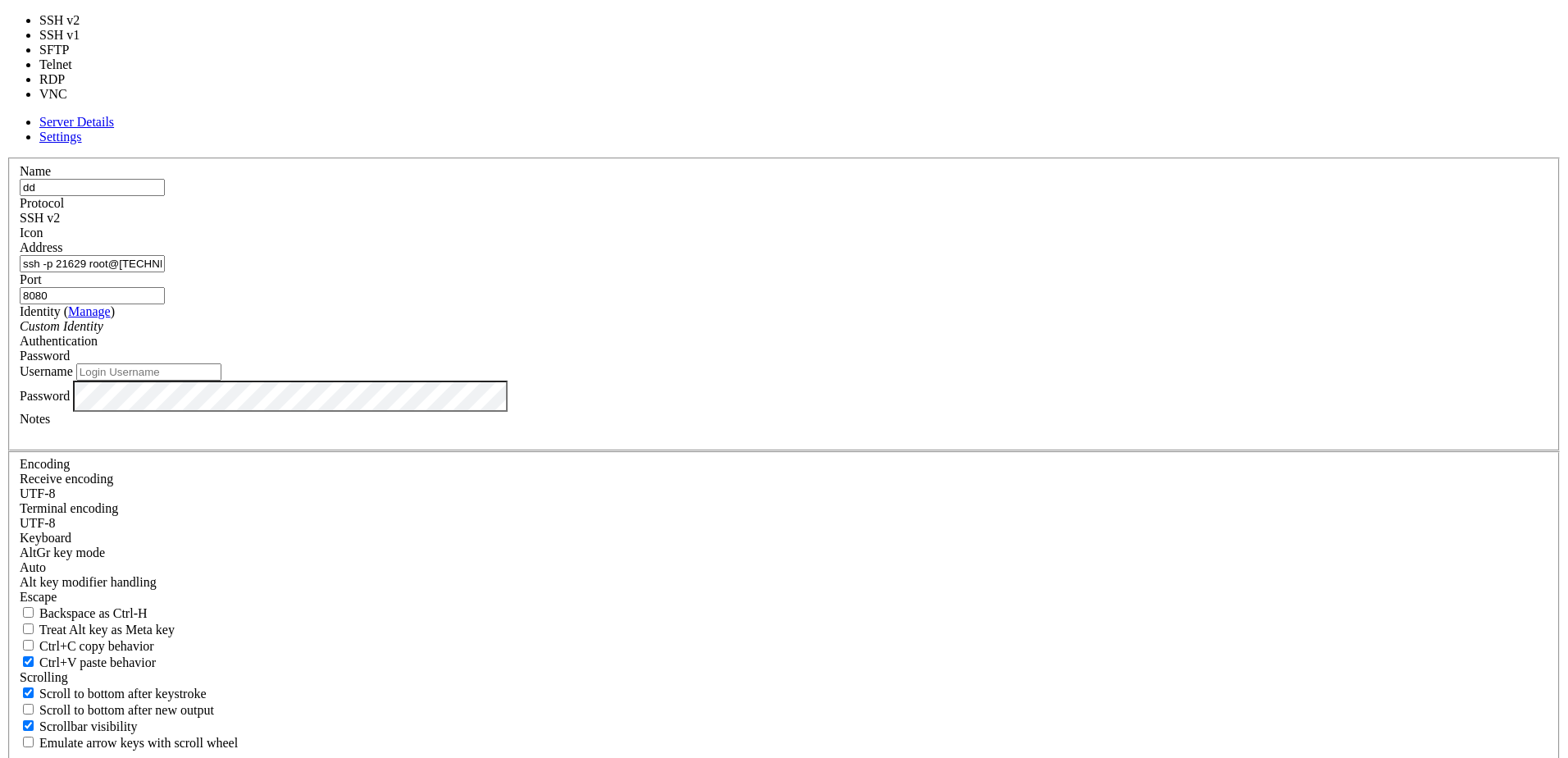
click at [878, 224] on div "SSH v2" at bounding box center [784, 217] width 1529 height 15
click at [883, 225] on div "SSH v1" at bounding box center [784, 217] width 1529 height 15
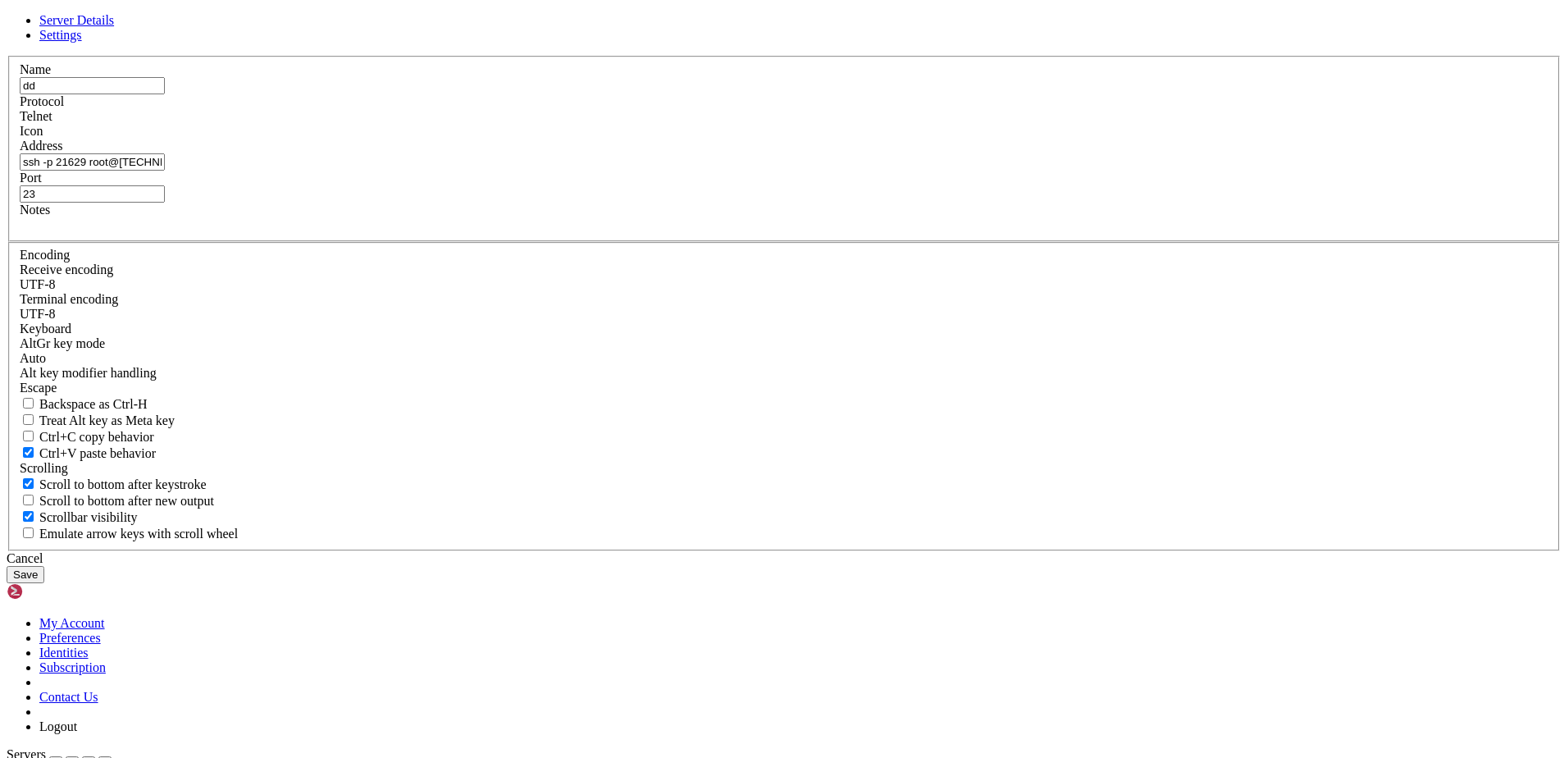
scroll to position [0, 16]
drag, startPoint x: 893, startPoint y: 337, endPoint x: 743, endPoint y: 332, distance: 150.1
click at [743, 242] on fieldset "Name dd Protocol Telnet Icon Address ssh -p 21629 root@[TECHNICAL_ID] -L 8080:l…" at bounding box center [784, 148] width 1551 height 186
type input "8080"
click at [44, 566] on button "Save" at bounding box center [26, 575] width 37 height 18
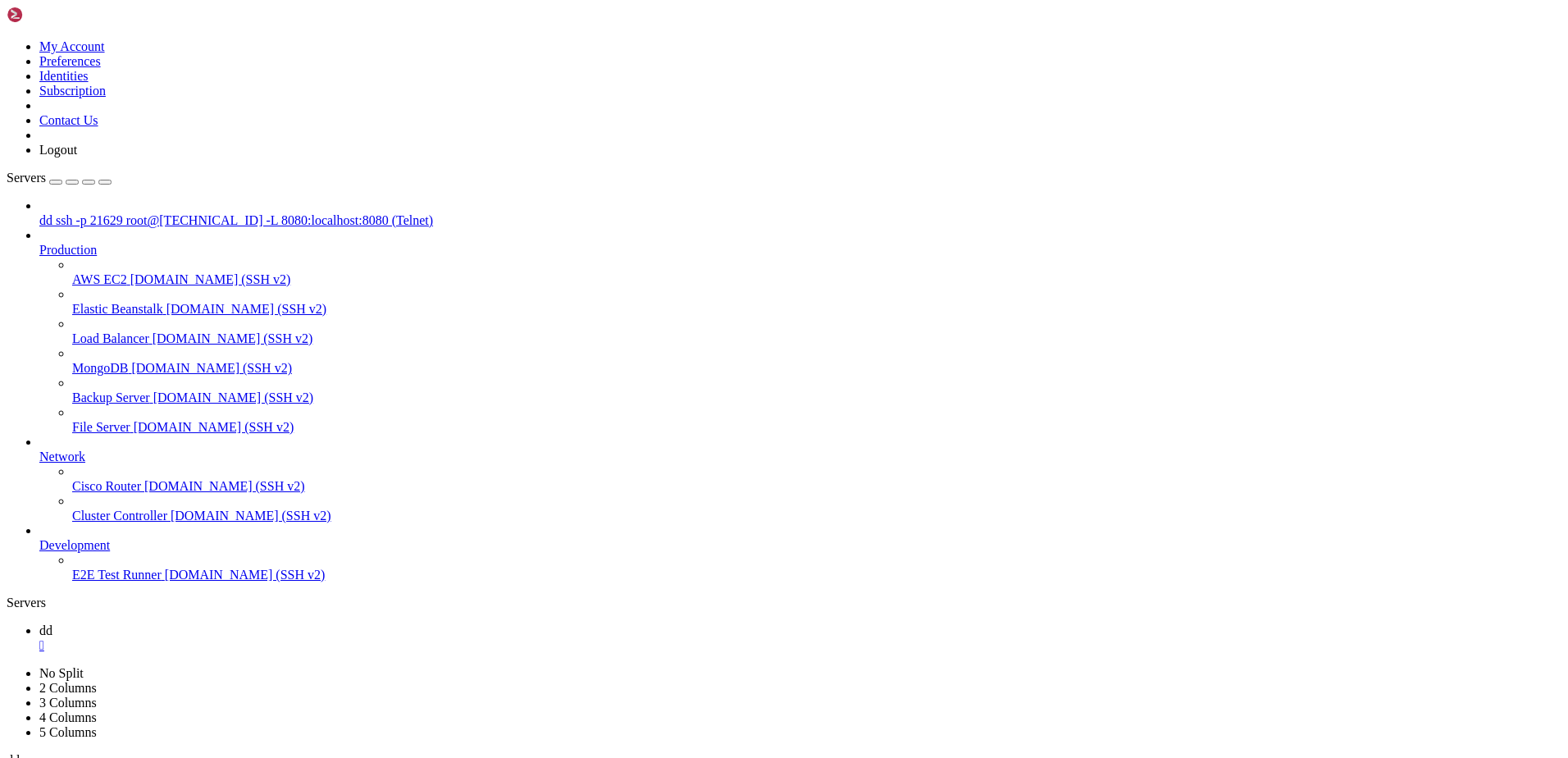
click at [110, 213] on span "ssh -p 21629 root@[TECHNICAL_ID] -L 8080:localhost:8080 (Telnet)" at bounding box center [245, 220] width 377 height 14
